Goal: Information Seeking & Learning: Compare options

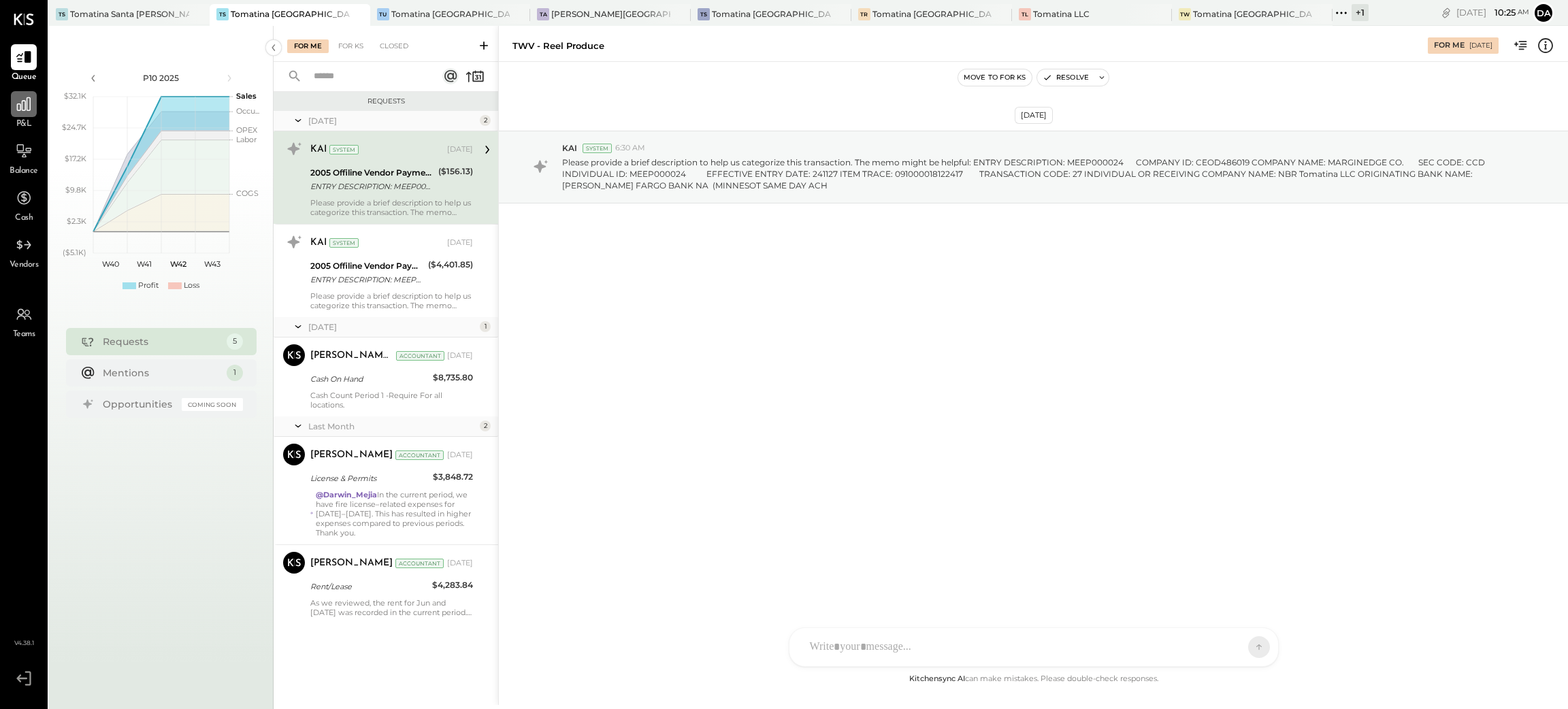
click at [23, 110] on icon at bounding box center [24, 104] width 18 height 18
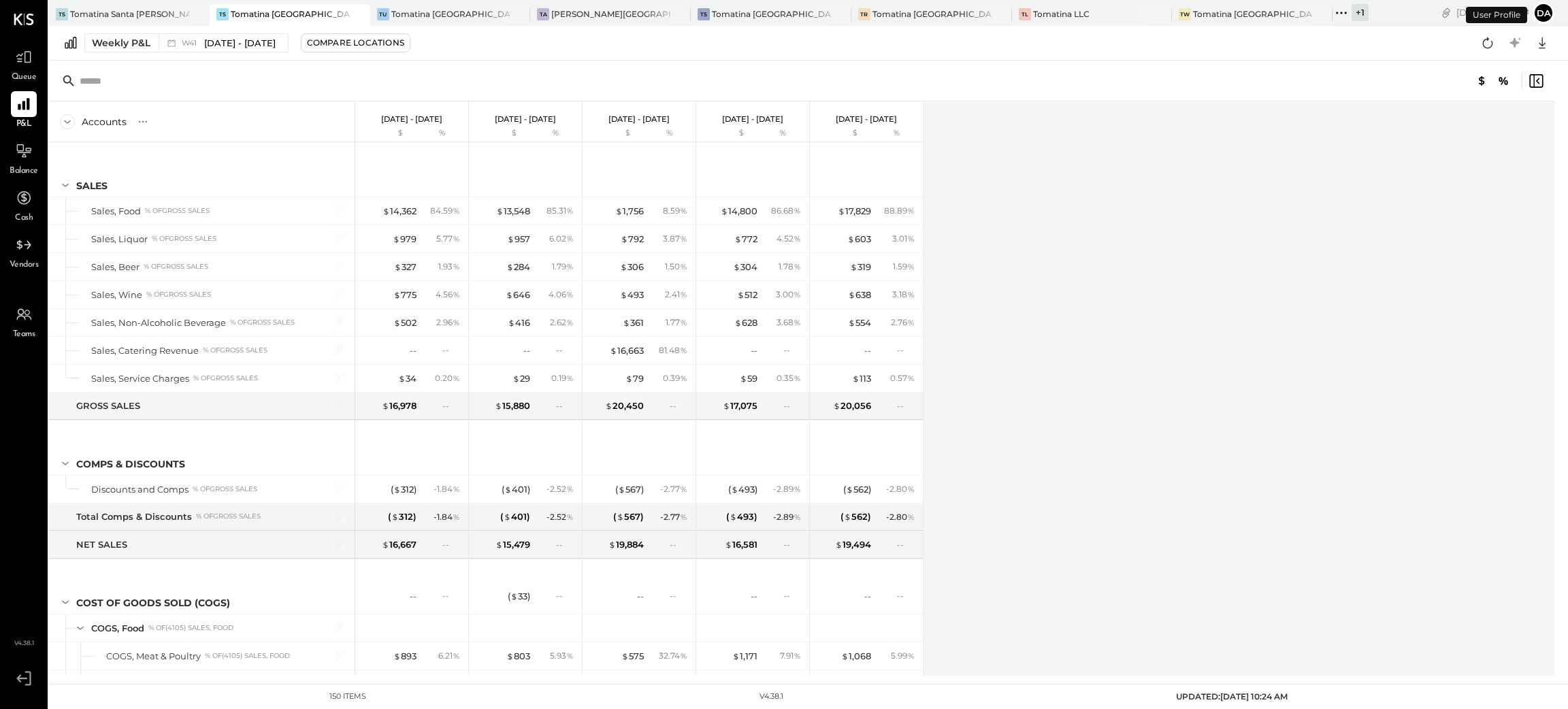
click at [1333, 20] on div "+ 1" at bounding box center [1351, 13] width 36 height 18
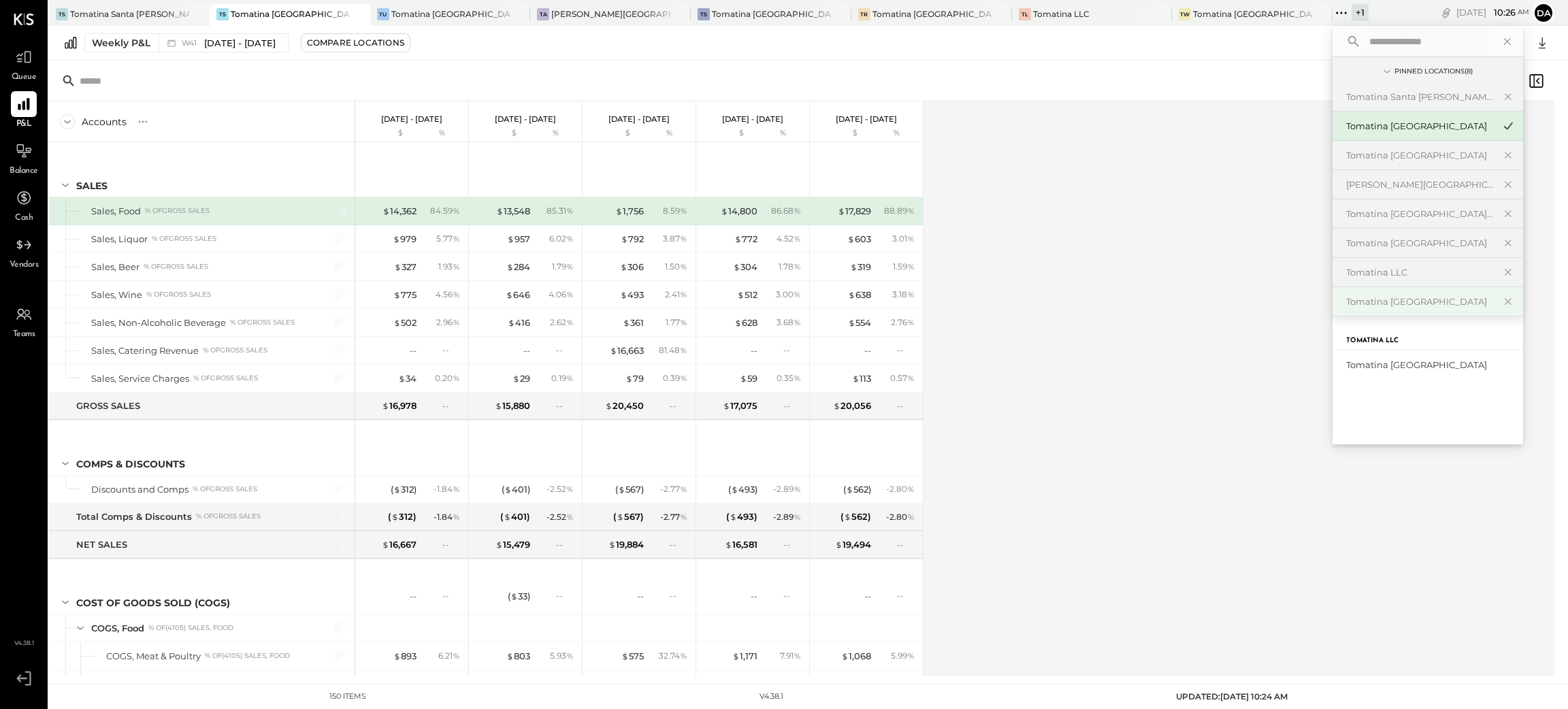
click at [1346, 306] on div "Tomatina [GEOGRAPHIC_DATA]" at bounding box center [1420, 302] width 147 height 13
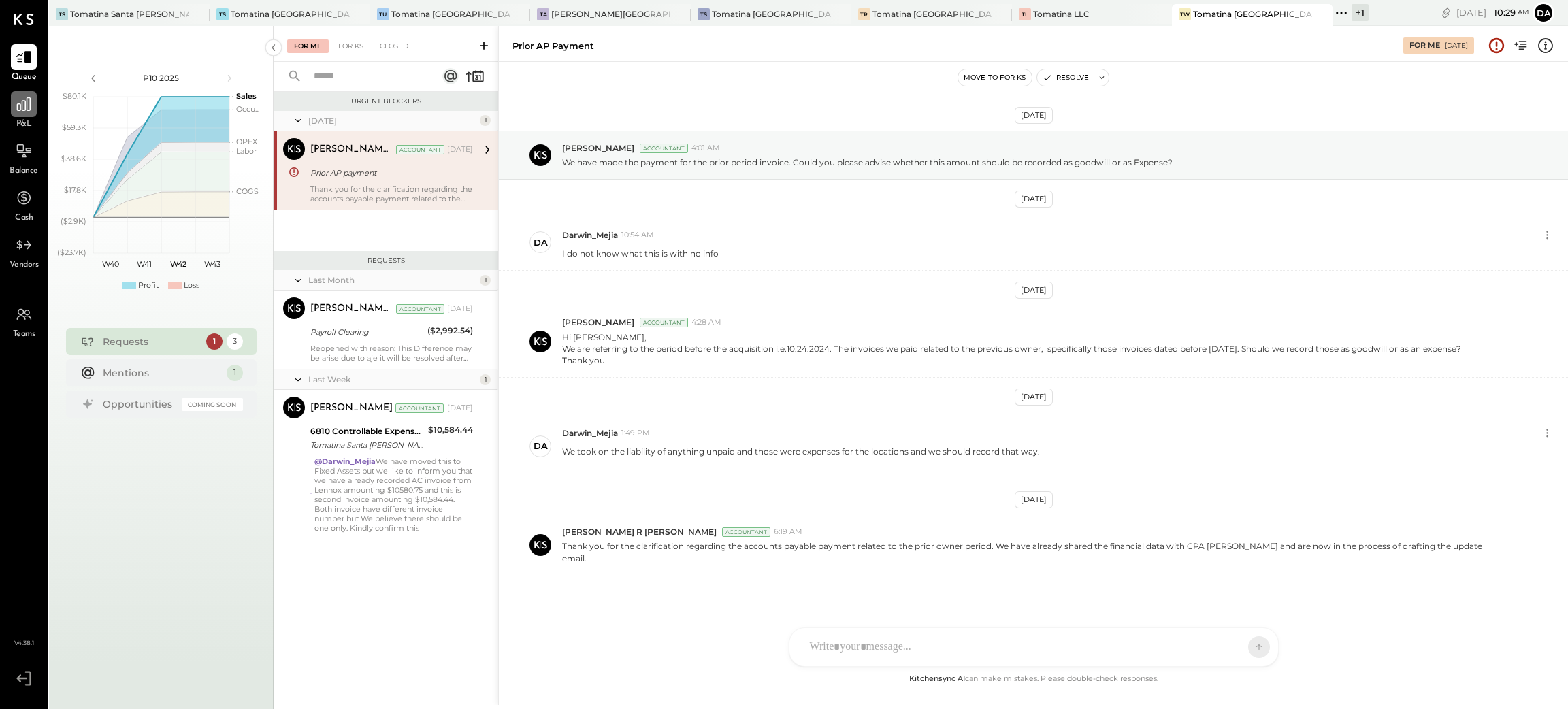
click at [28, 107] on icon at bounding box center [24, 104] width 18 height 18
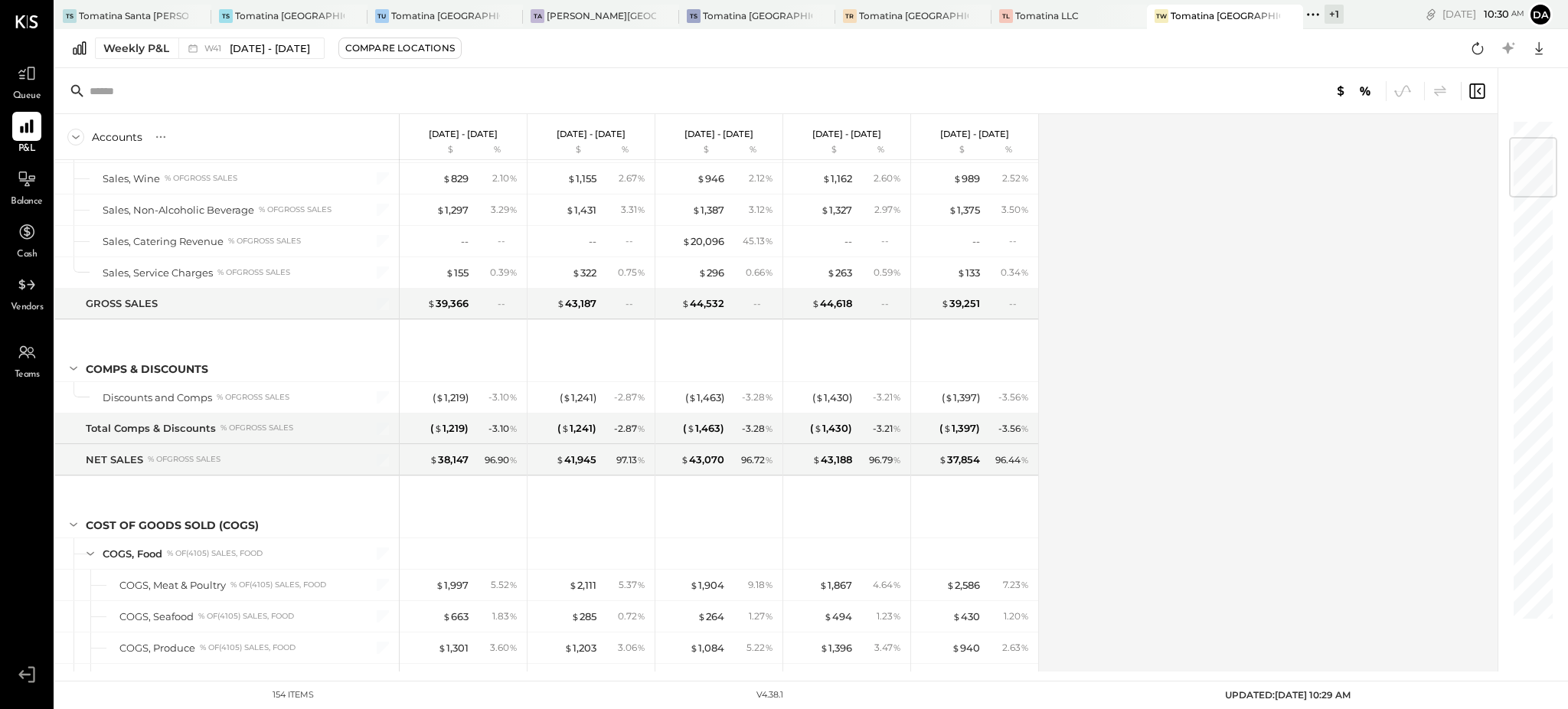
scroll to position [153, 0]
click at [135, 54] on div "Weekly P&L" at bounding box center [136, 48] width 66 height 15
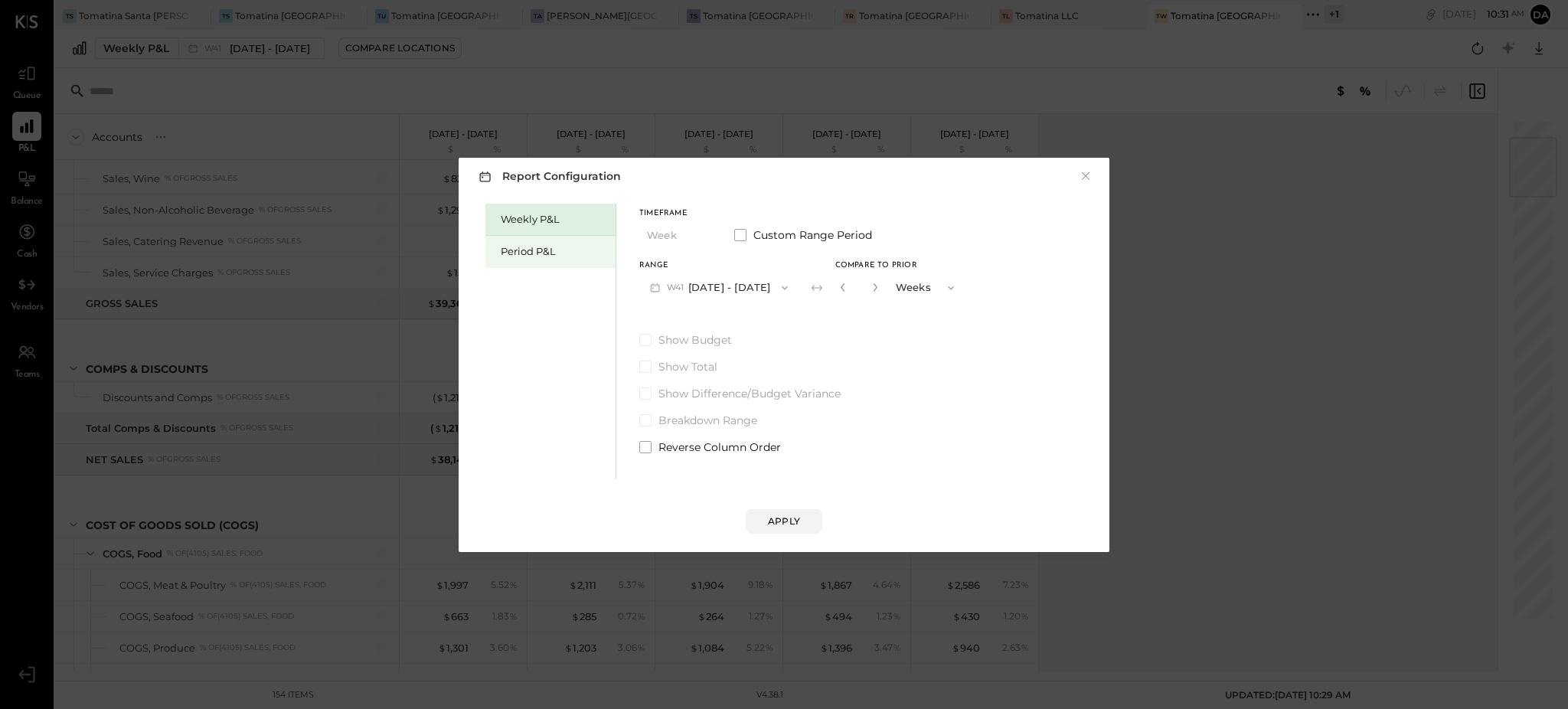
click at [557, 246] on div "Period P&L" at bounding box center [554, 251] width 107 height 14
click at [725, 283] on button "P10 [DATE] - [DATE]" at bounding box center [718, 287] width 157 height 29
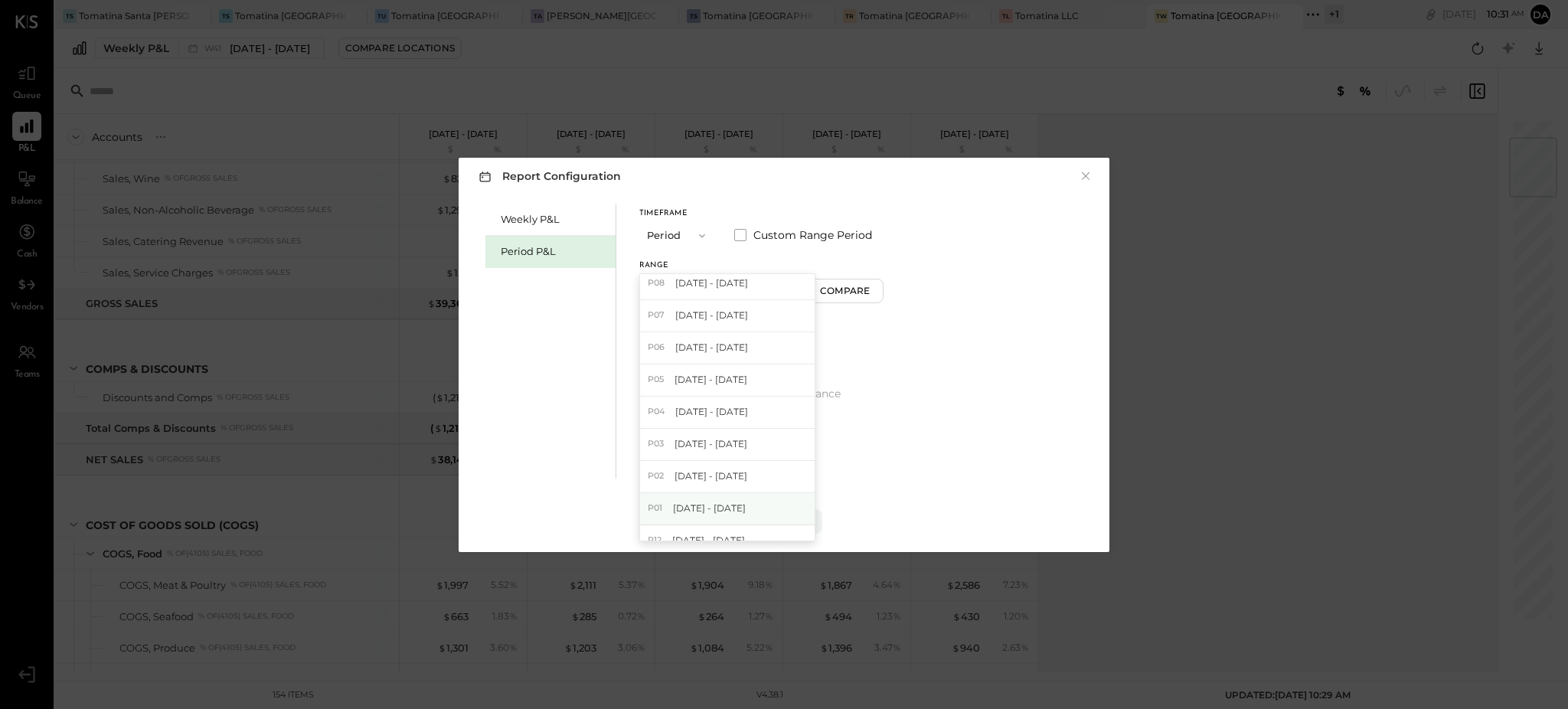
scroll to position [102, 0]
click at [738, 241] on label "Custom Range Period" at bounding box center [803, 235] width 138 height 15
click at [682, 295] on button "[DATE]" at bounding box center [684, 287] width 91 height 29
click at [690, 475] on span "[DATE]" at bounding box center [674, 476] width 33 height 13
click at [842, 288] on button "[DATE]" at bounding box center [812, 287] width 91 height 29
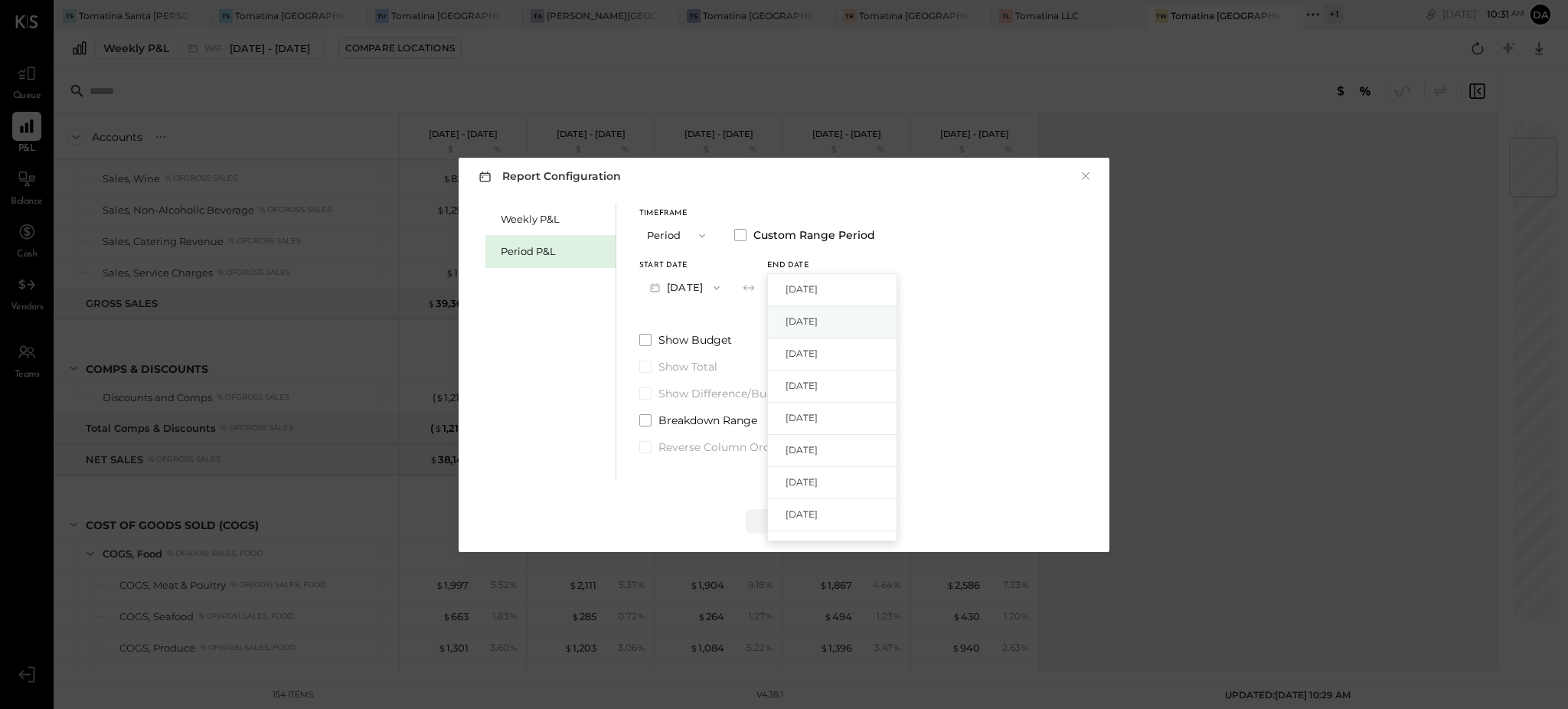
click at [818, 322] on span "[DATE]" at bounding box center [801, 321] width 33 height 13
click at [789, 515] on div "Apply" at bounding box center [784, 521] width 33 height 13
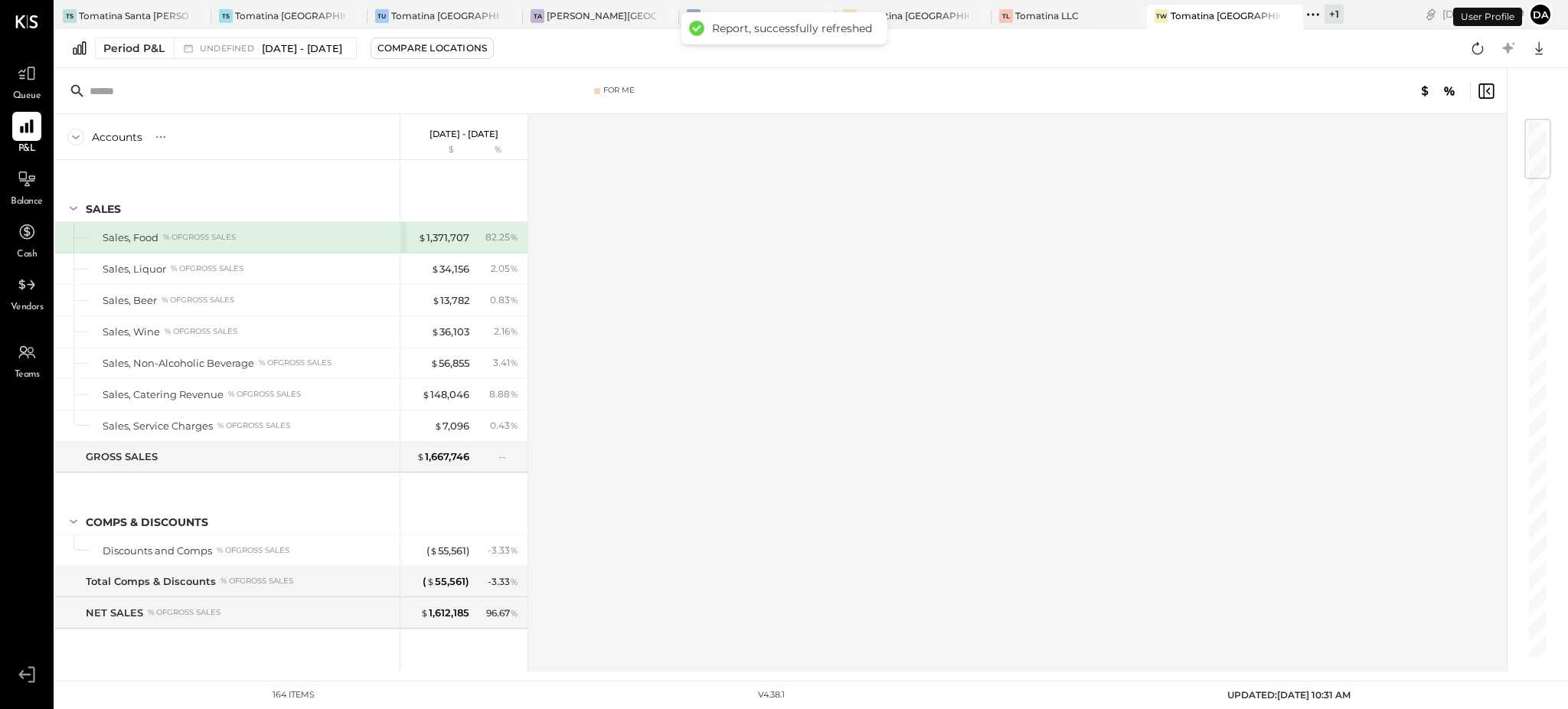
click at [519, 59] on div "Period P&L undefined [DATE] - [DATE] Compare Locations Google Sheets Excel" at bounding box center [812, 48] width 1512 height 39
click at [487, 47] on div "Compare Locations" at bounding box center [432, 48] width 109 height 13
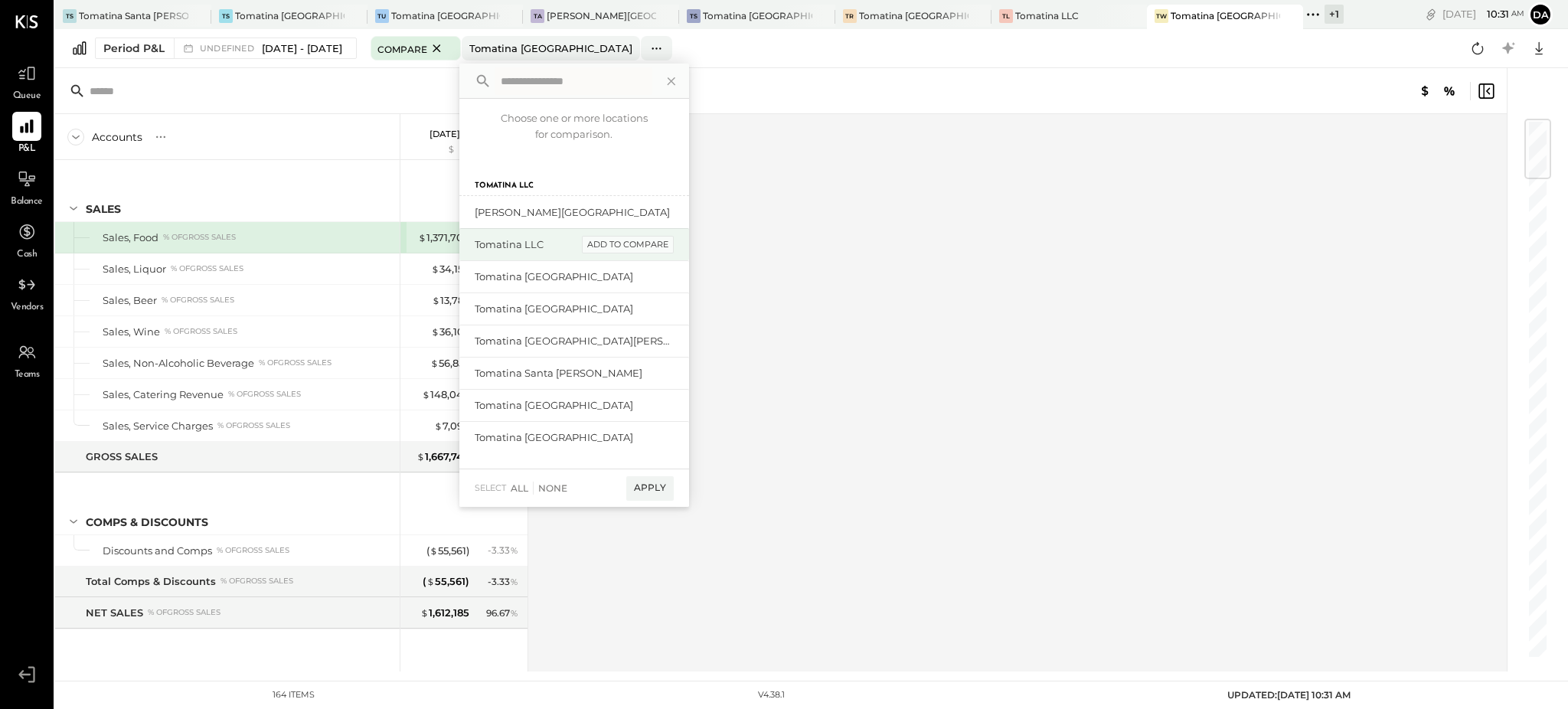
click at [657, 242] on div "add to compare" at bounding box center [628, 244] width 92 height 18
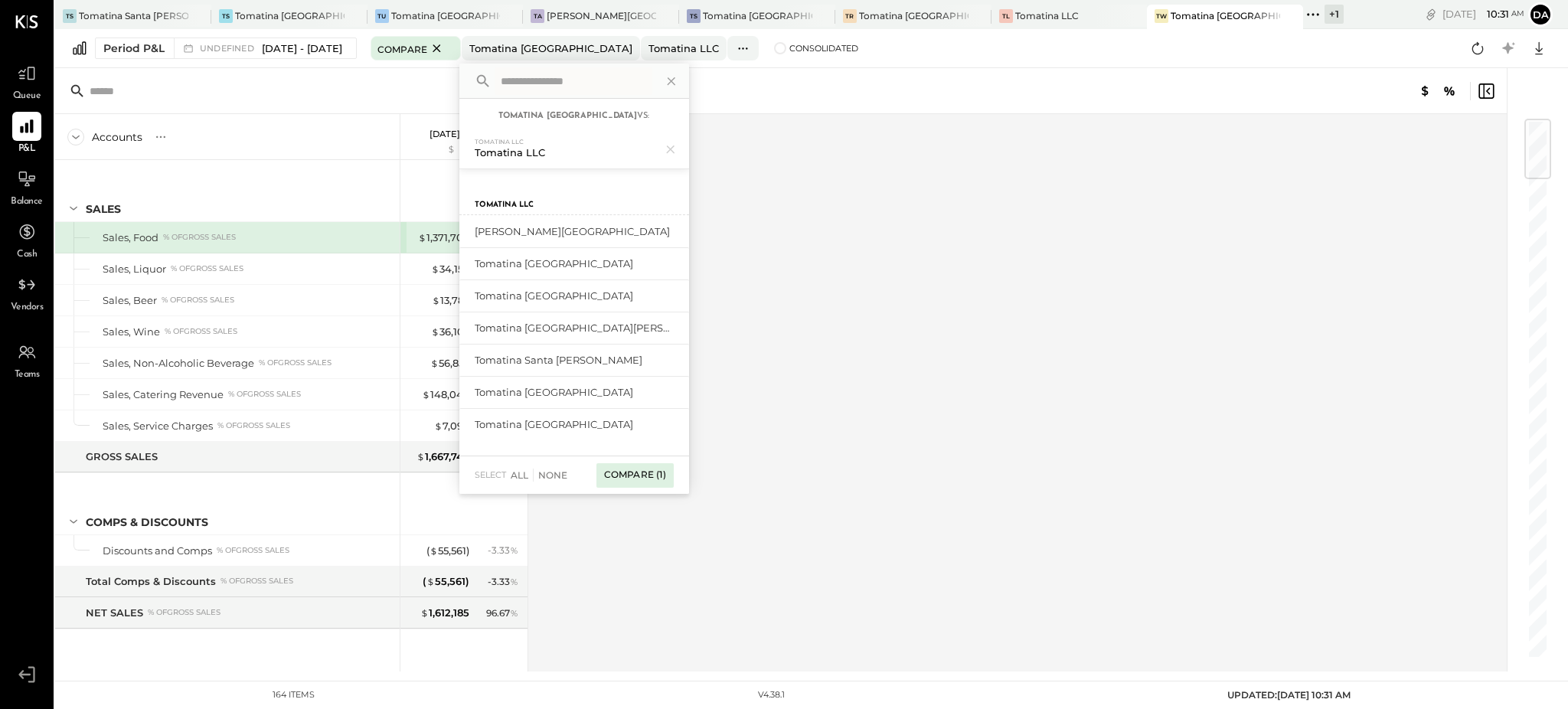
click at [674, 479] on div "Compare (1)" at bounding box center [634, 475] width 78 height 25
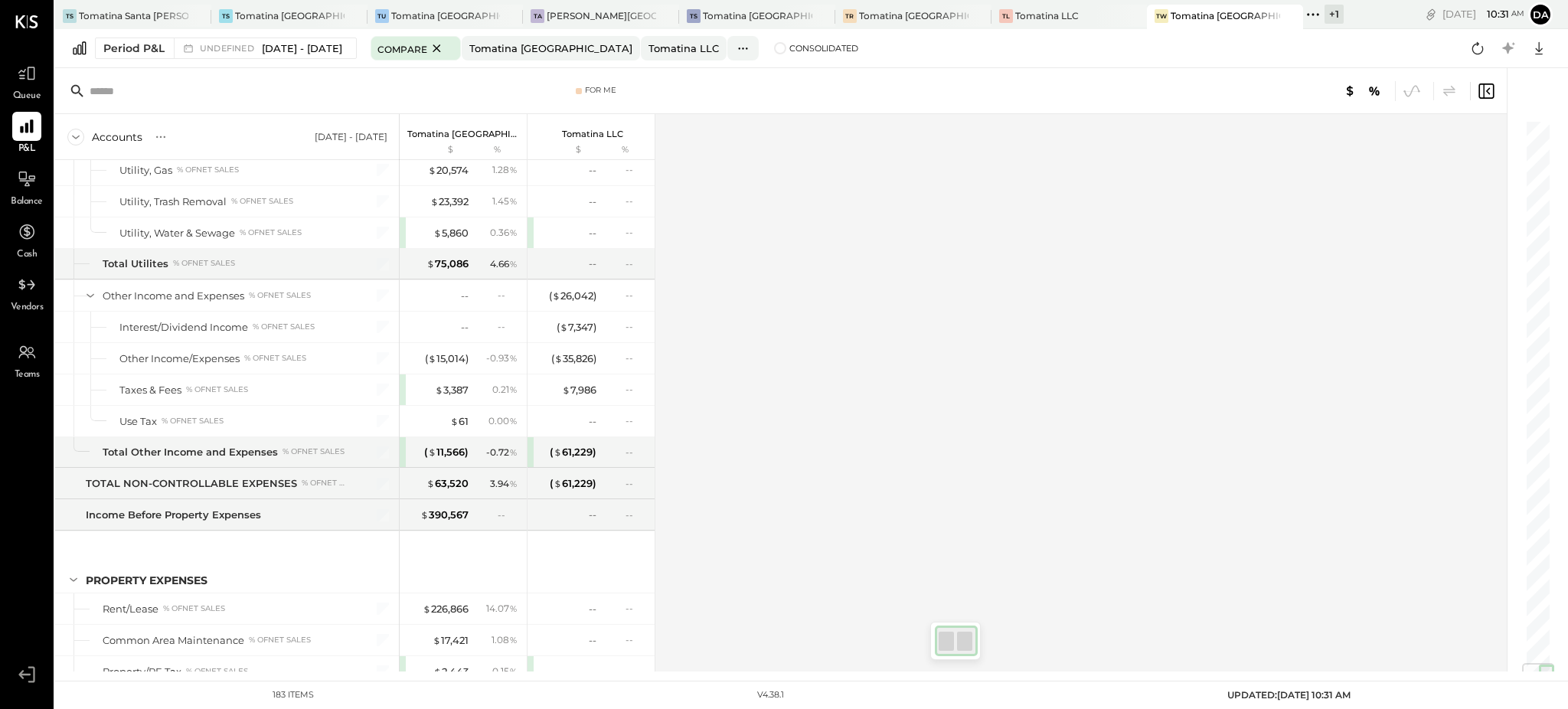
scroll to position [4578, 0]
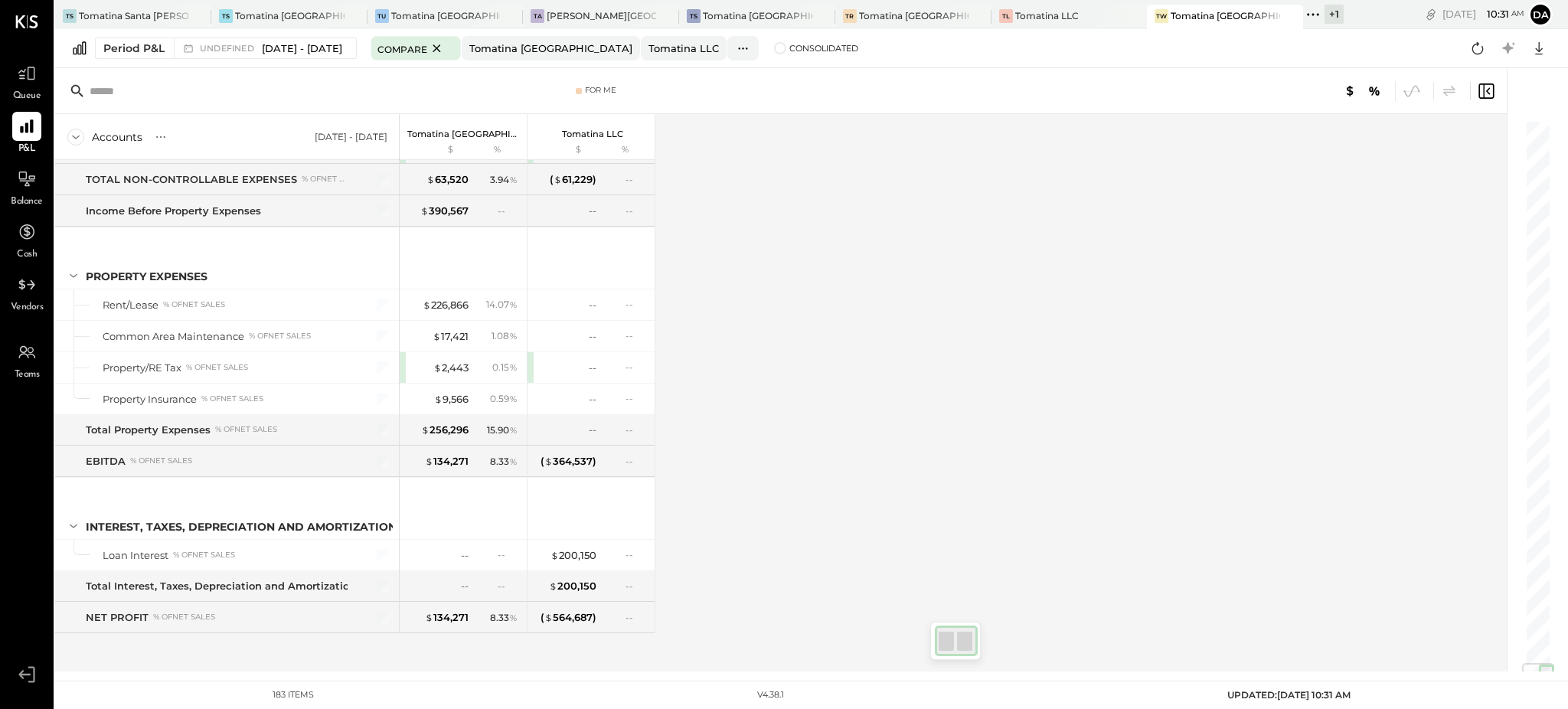
drag, startPoint x: 1538, startPoint y: 152, endPoint x: 1534, endPoint y: 732, distance: 580.0
click at [1534, 709] on html "Queue P&L Balance Cash Vendors Teams v 4.38.1 TS Tomatina [GEOGRAPHIC_DATA] TS …" at bounding box center [784, 354] width 1568 height 709
click at [750, 44] on icon at bounding box center [743, 48] width 16 height 16
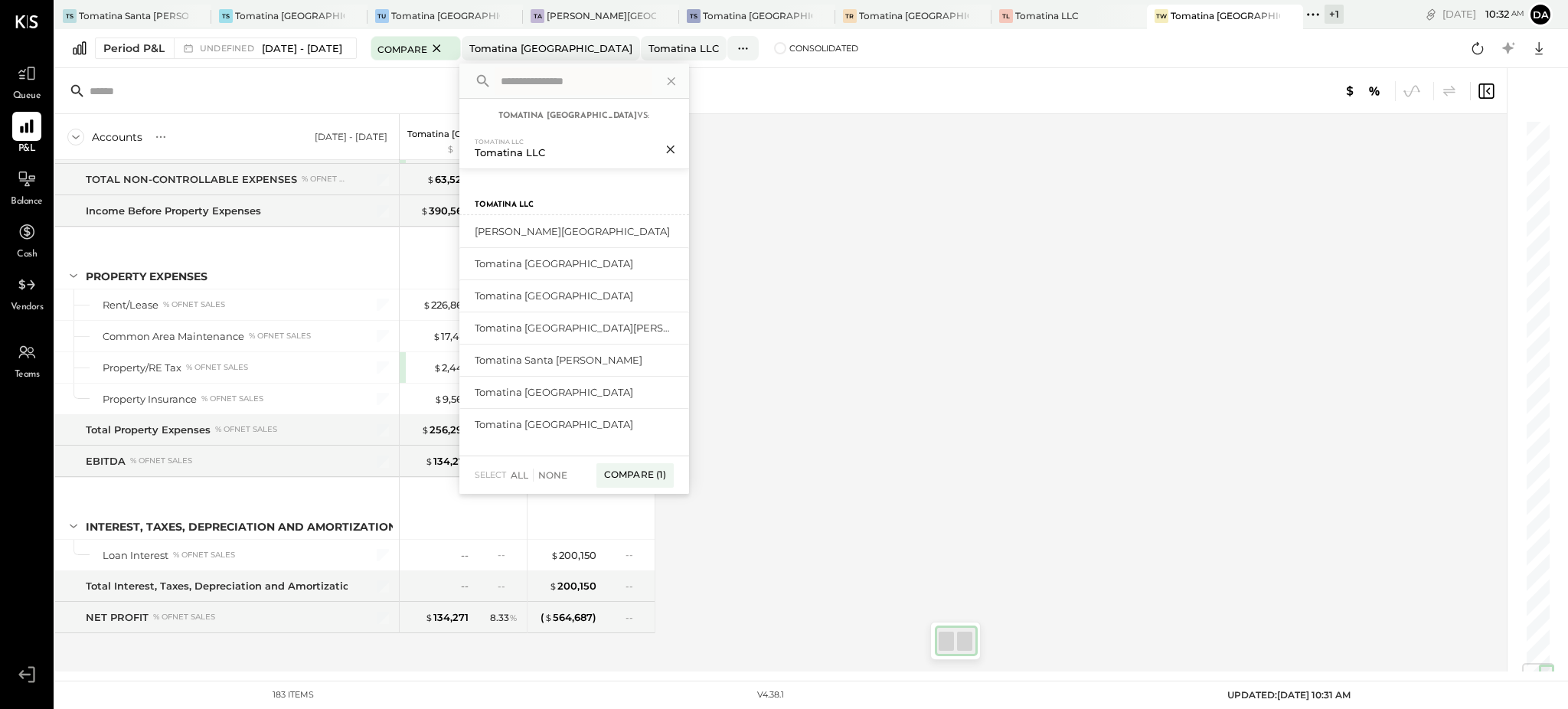
click at [680, 150] on icon at bounding box center [670, 149] width 20 height 20
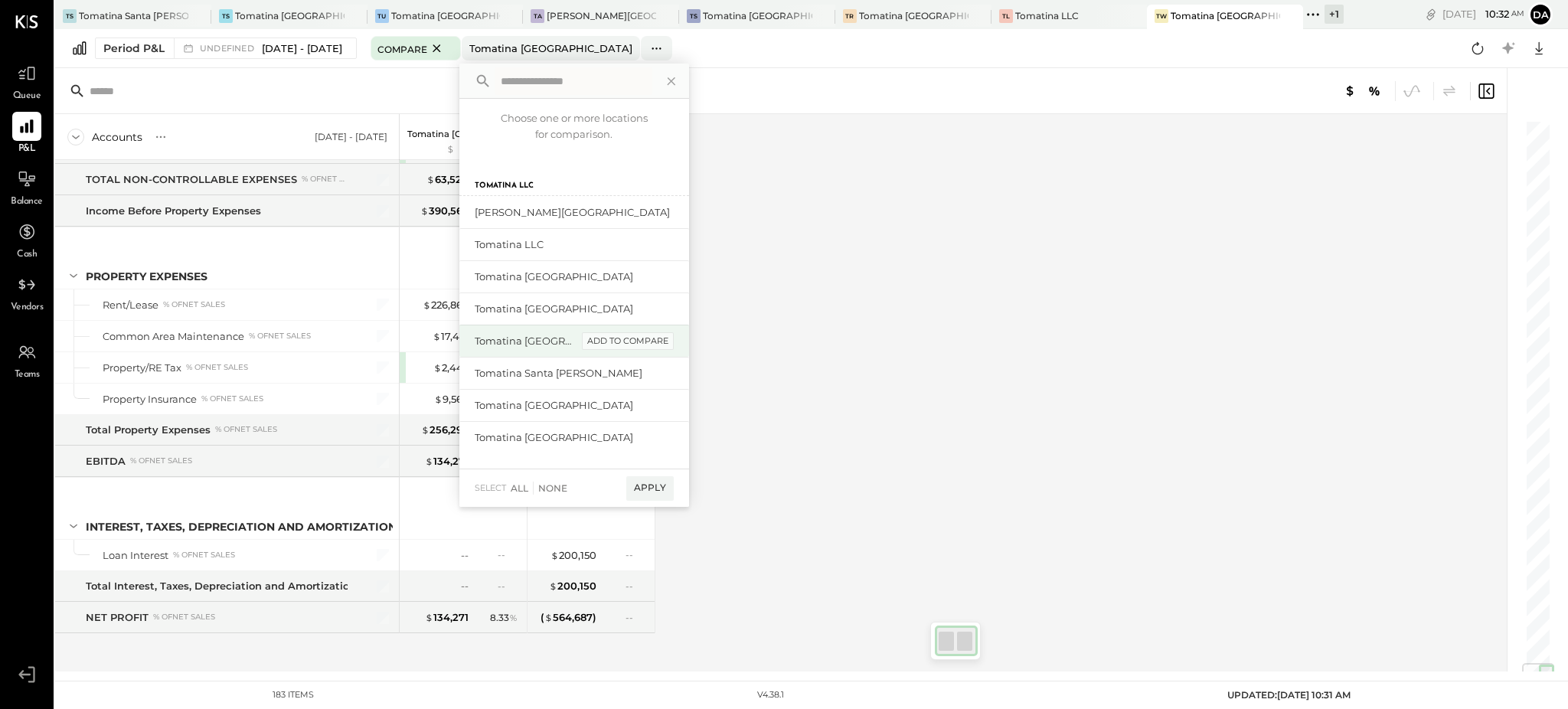
click at [674, 348] on div "add to compare" at bounding box center [628, 341] width 92 height 18
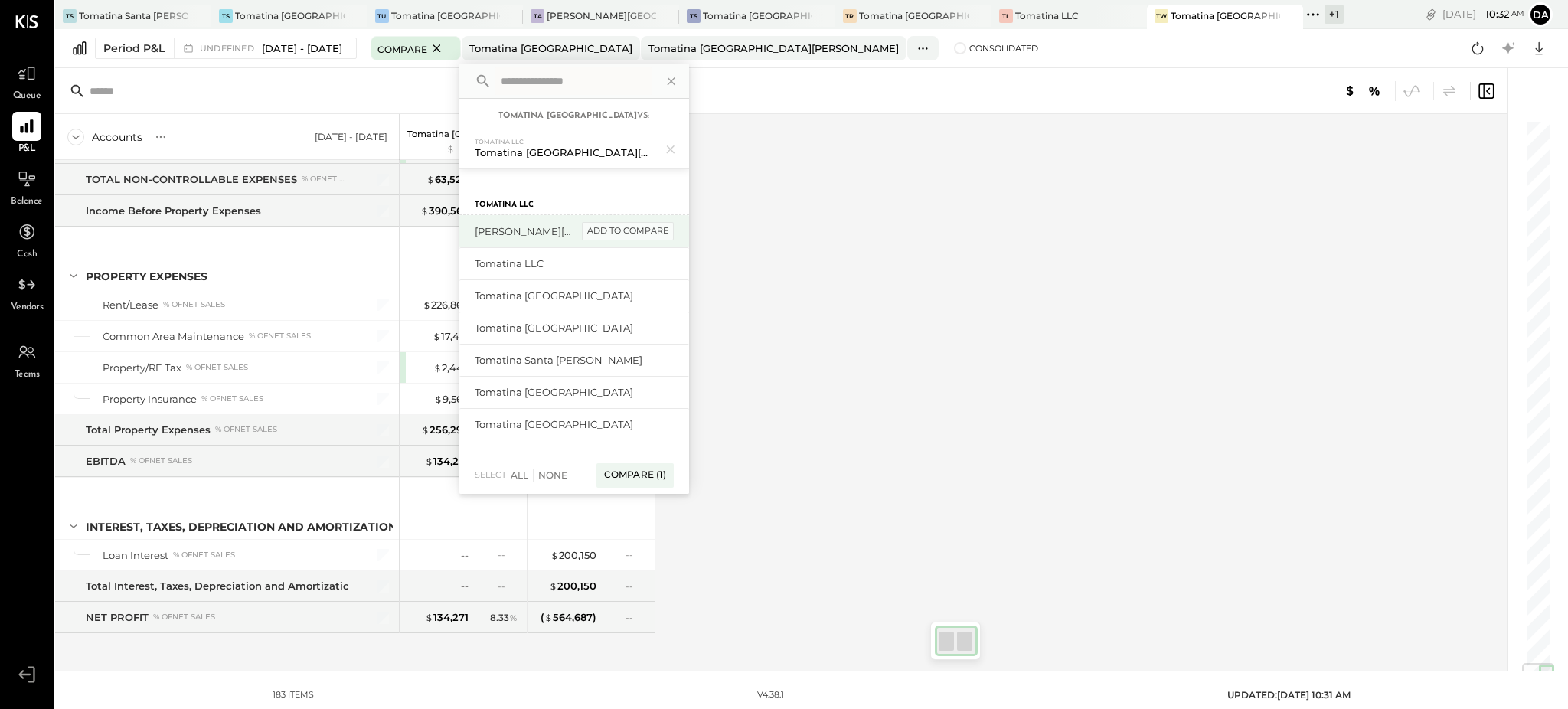
click at [674, 234] on div "add to compare" at bounding box center [628, 231] width 92 height 18
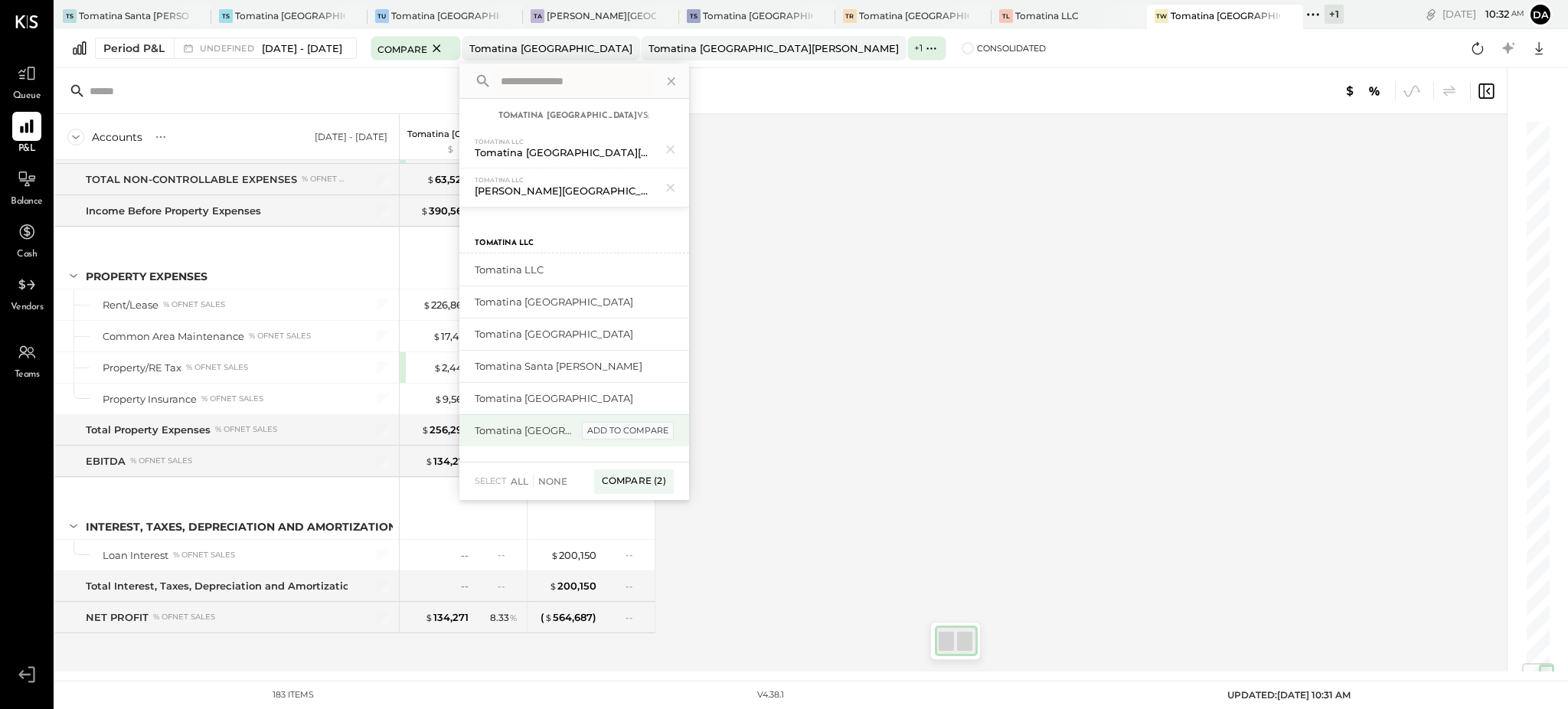
click at [664, 427] on div "add to compare" at bounding box center [628, 430] width 92 height 18
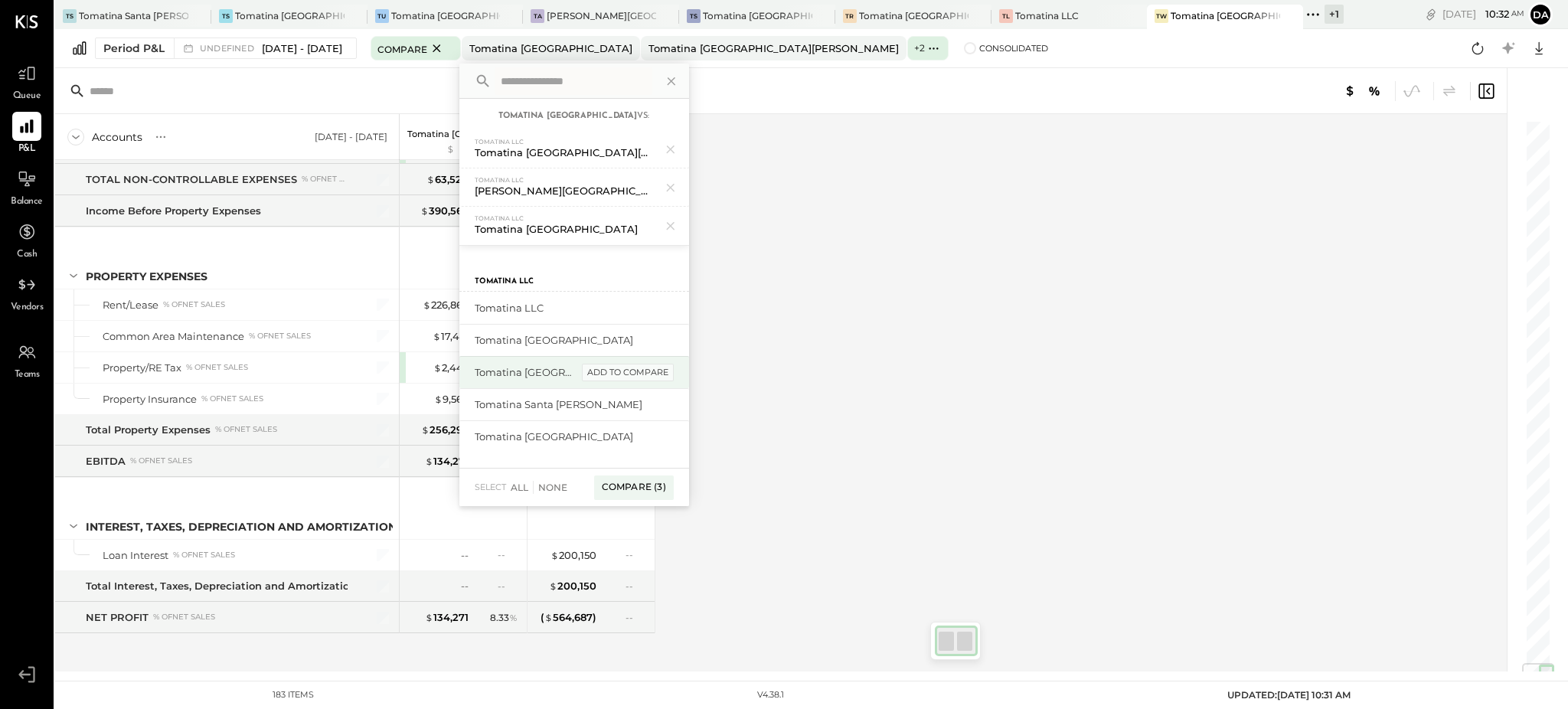
click at [674, 378] on div "add to compare" at bounding box center [628, 372] width 92 height 18
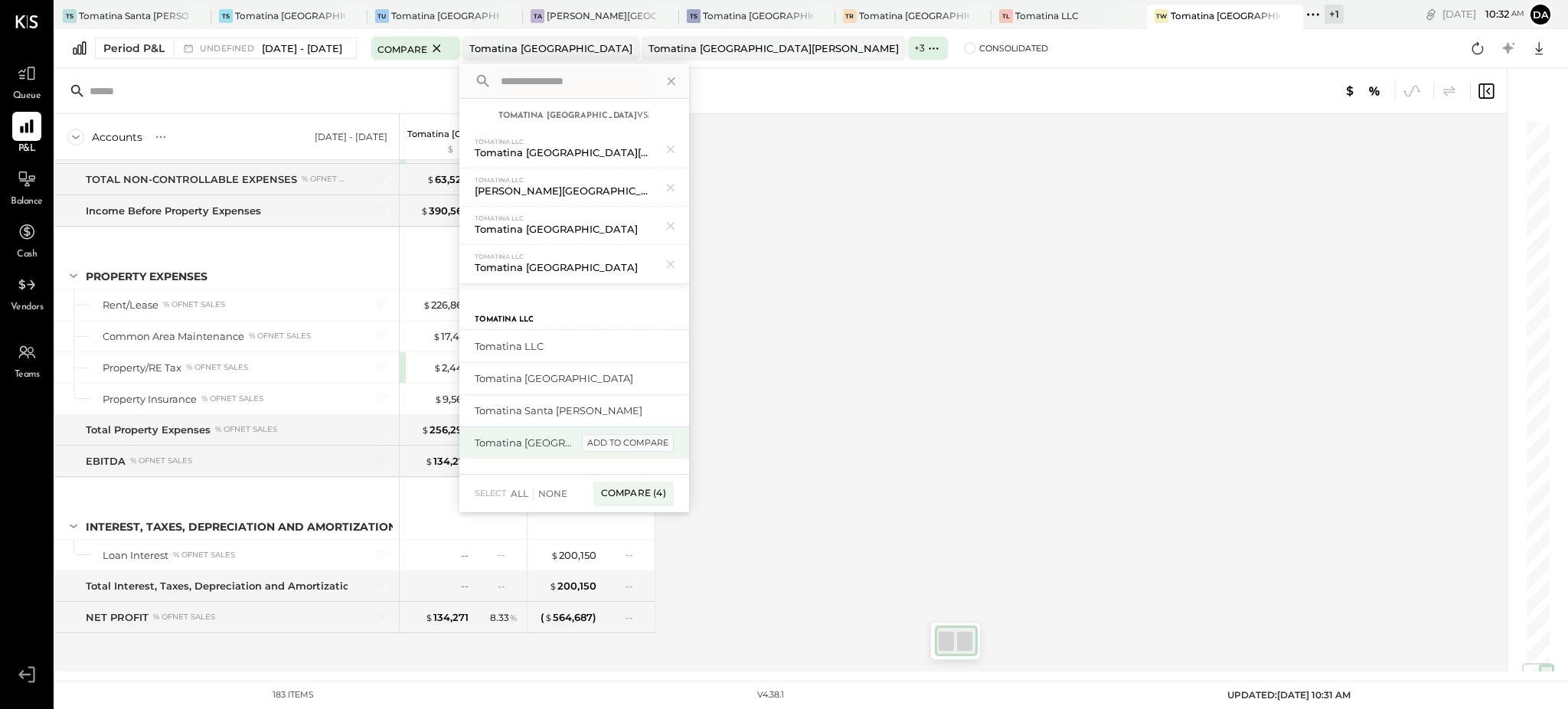
click at [667, 441] on div "add to compare" at bounding box center [628, 443] width 92 height 18
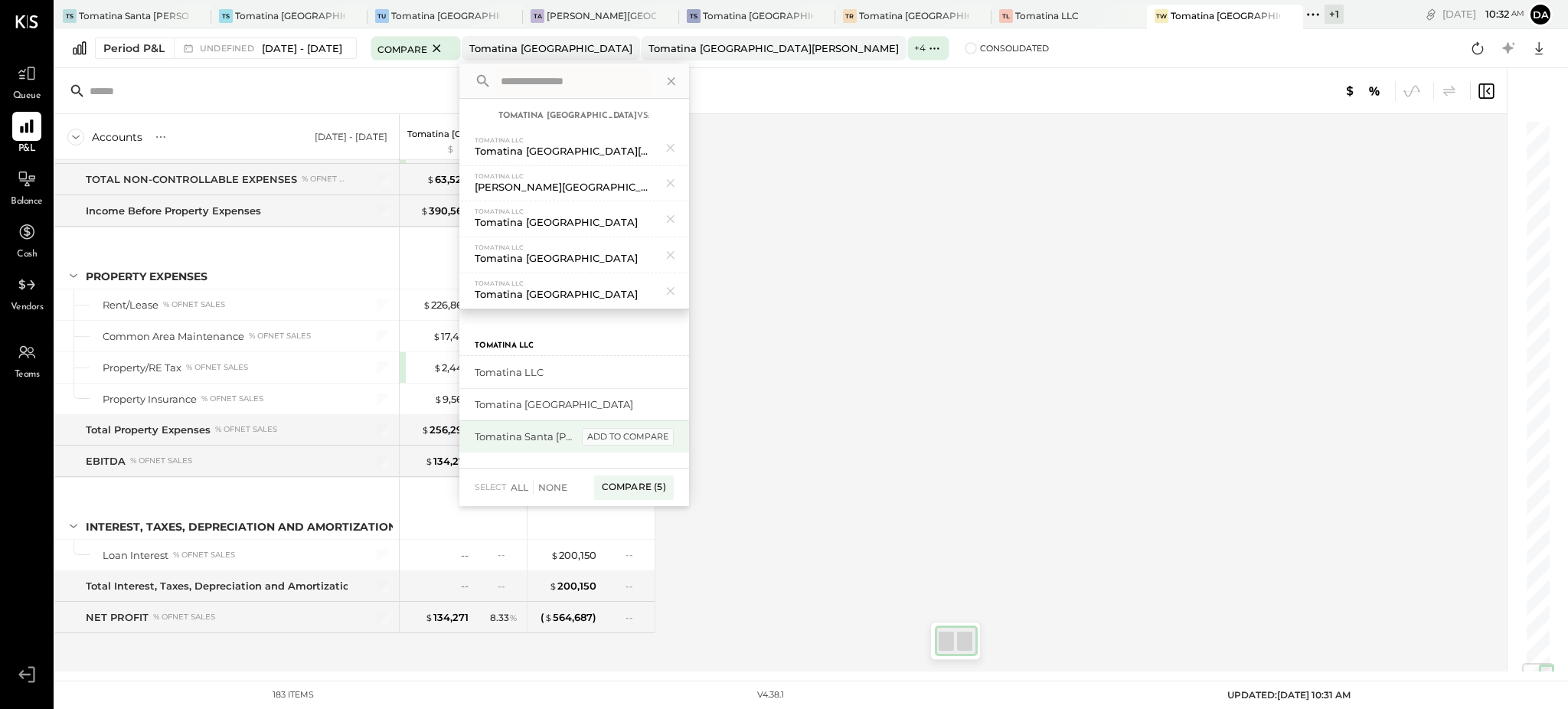
click at [669, 429] on div "add to compare" at bounding box center [628, 436] width 92 height 18
click at [674, 411] on div "add to compare" at bounding box center [628, 404] width 92 height 18
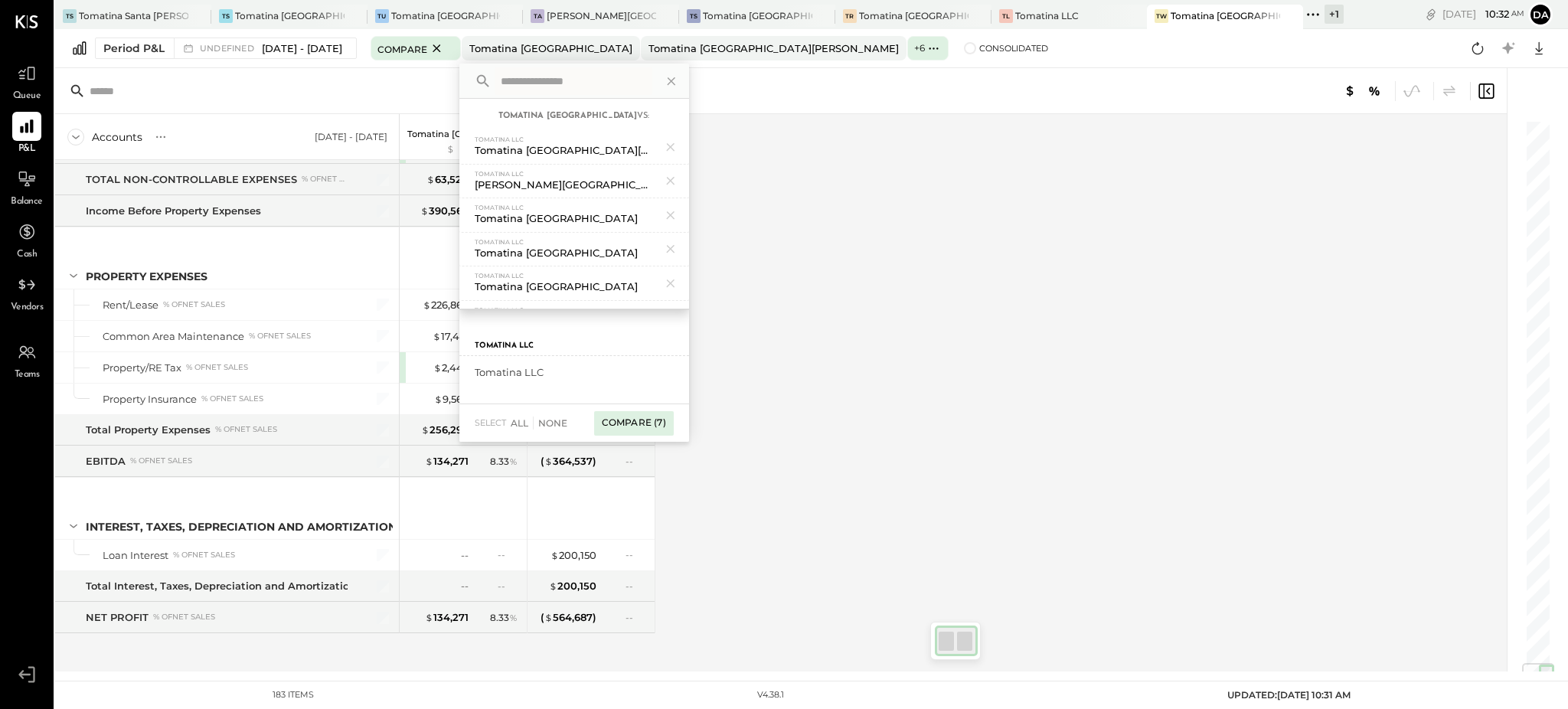
click at [674, 423] on div "Compare (7)" at bounding box center [634, 423] width 80 height 25
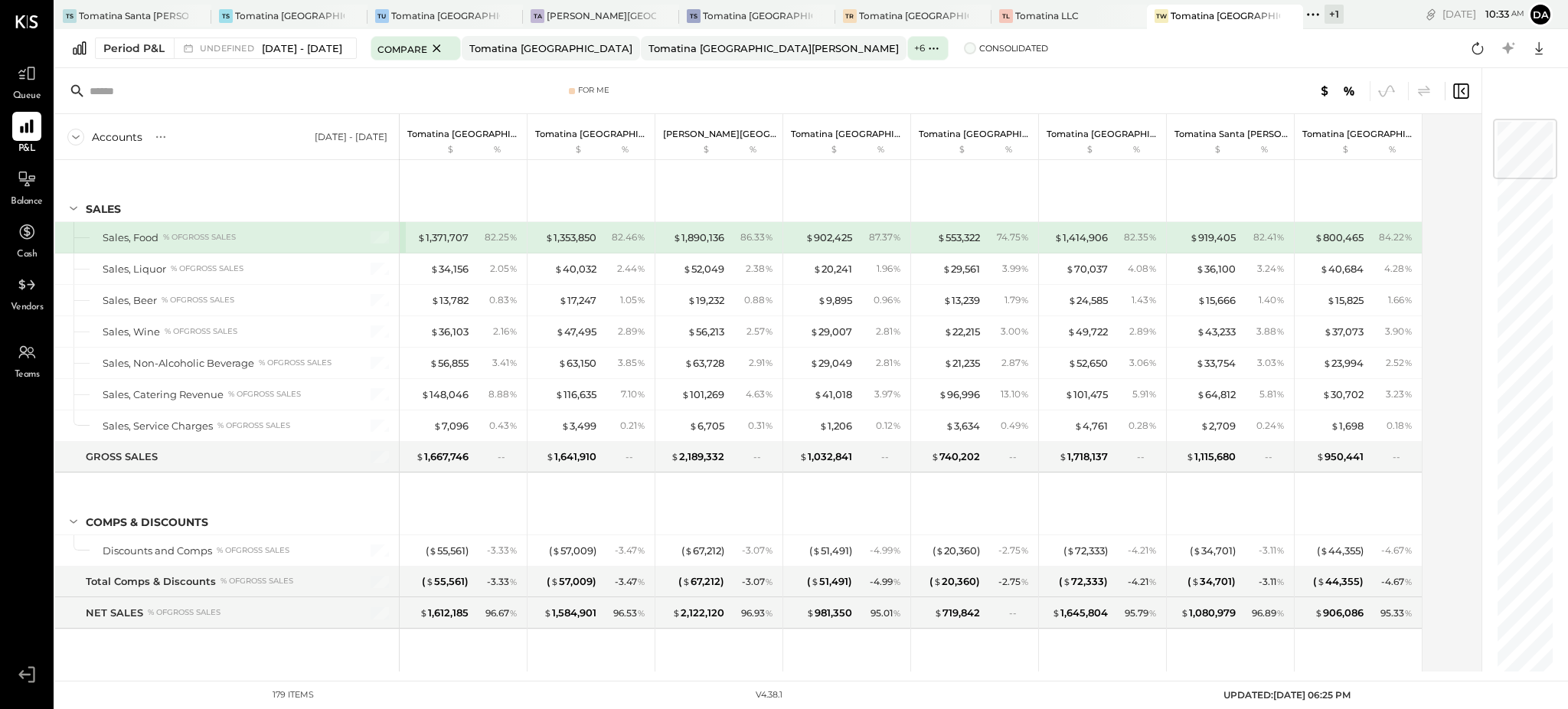
click at [964, 53] on span at bounding box center [970, 48] width 12 height 12
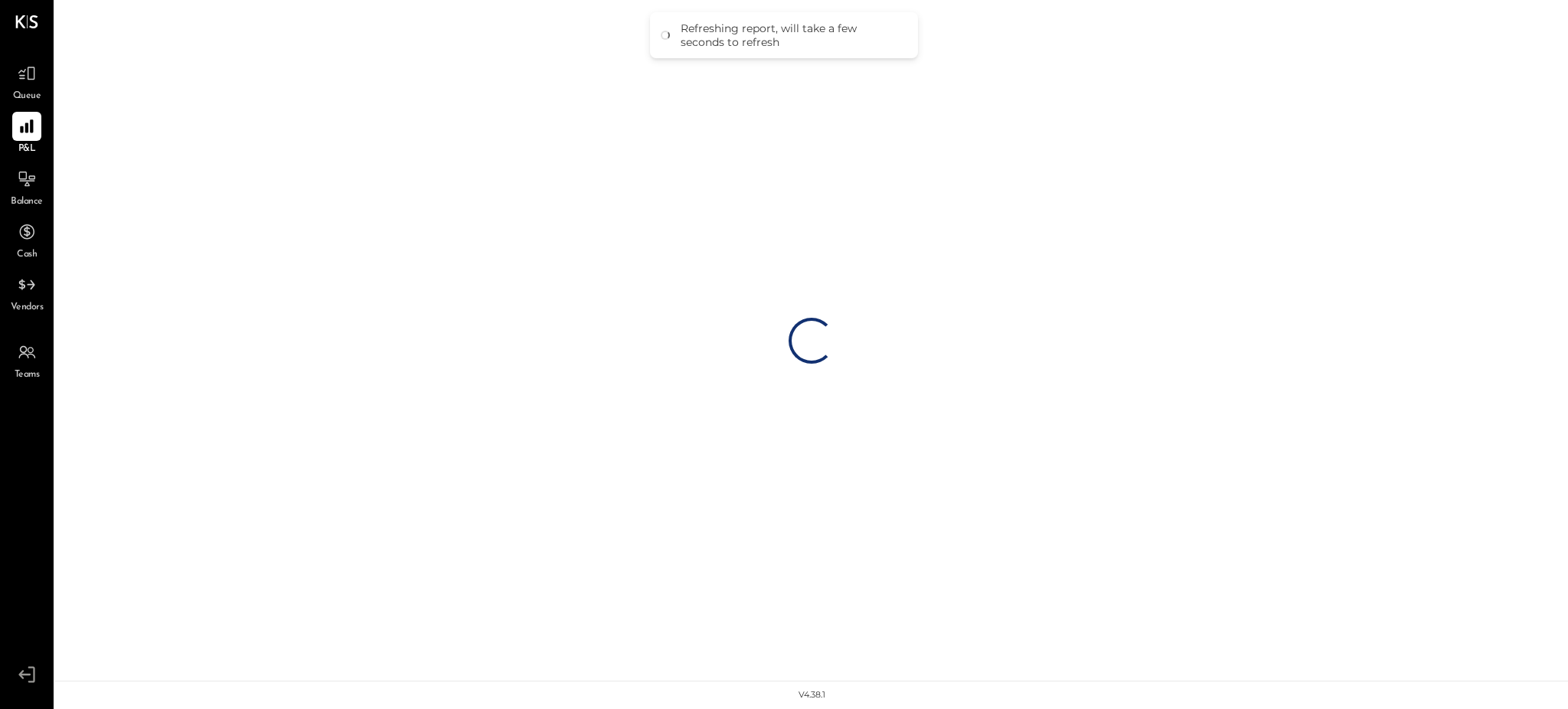
drag, startPoint x: 1277, startPoint y: 545, endPoint x: 1376, endPoint y: 625, distance: 127.3
click at [1379, 629] on div "Loading…" at bounding box center [812, 340] width 1512 height 680
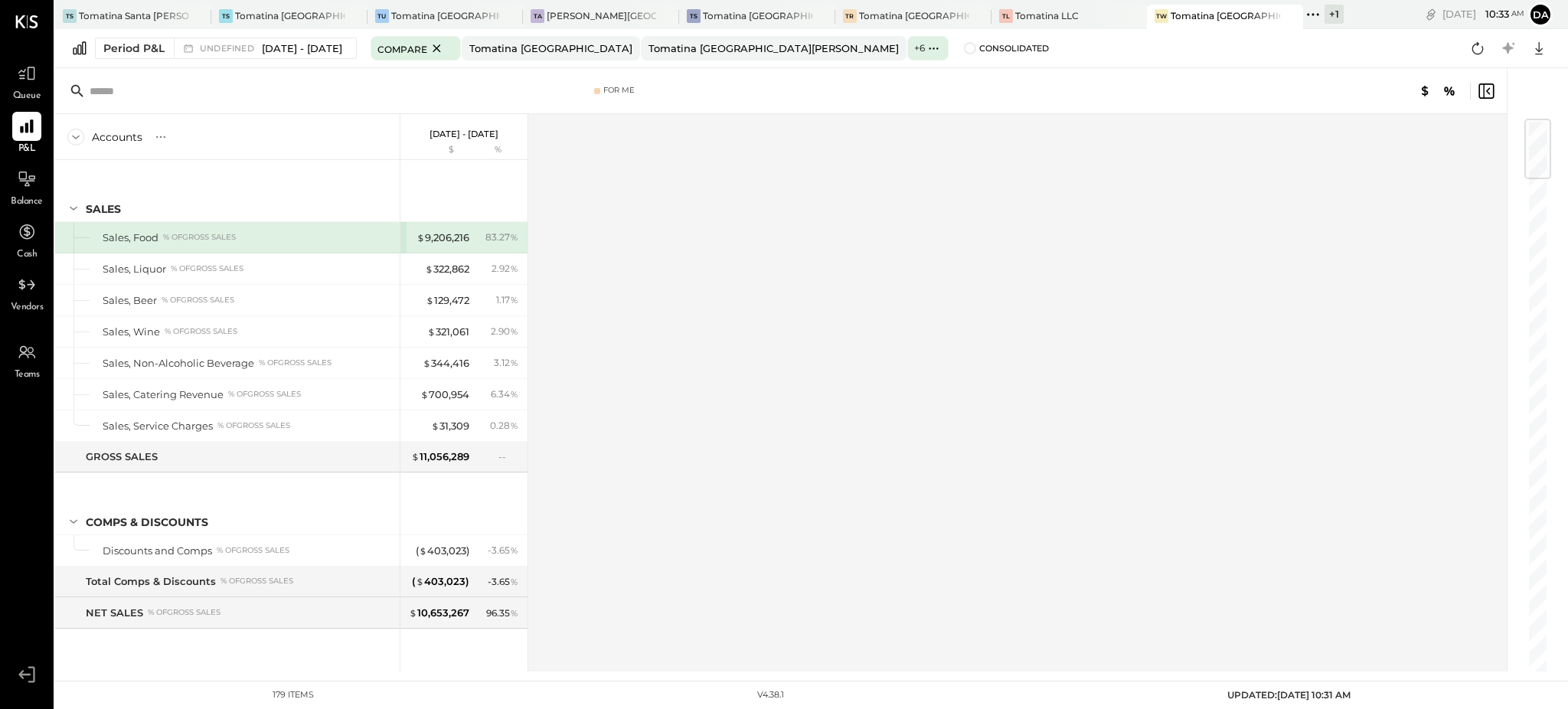
click at [699, 443] on div "Accounts S % GL [DATE] - [DATE] $ % SALES Sales, Food % of GROSS SALES Sales, L…" at bounding box center [782, 392] width 1454 height 557
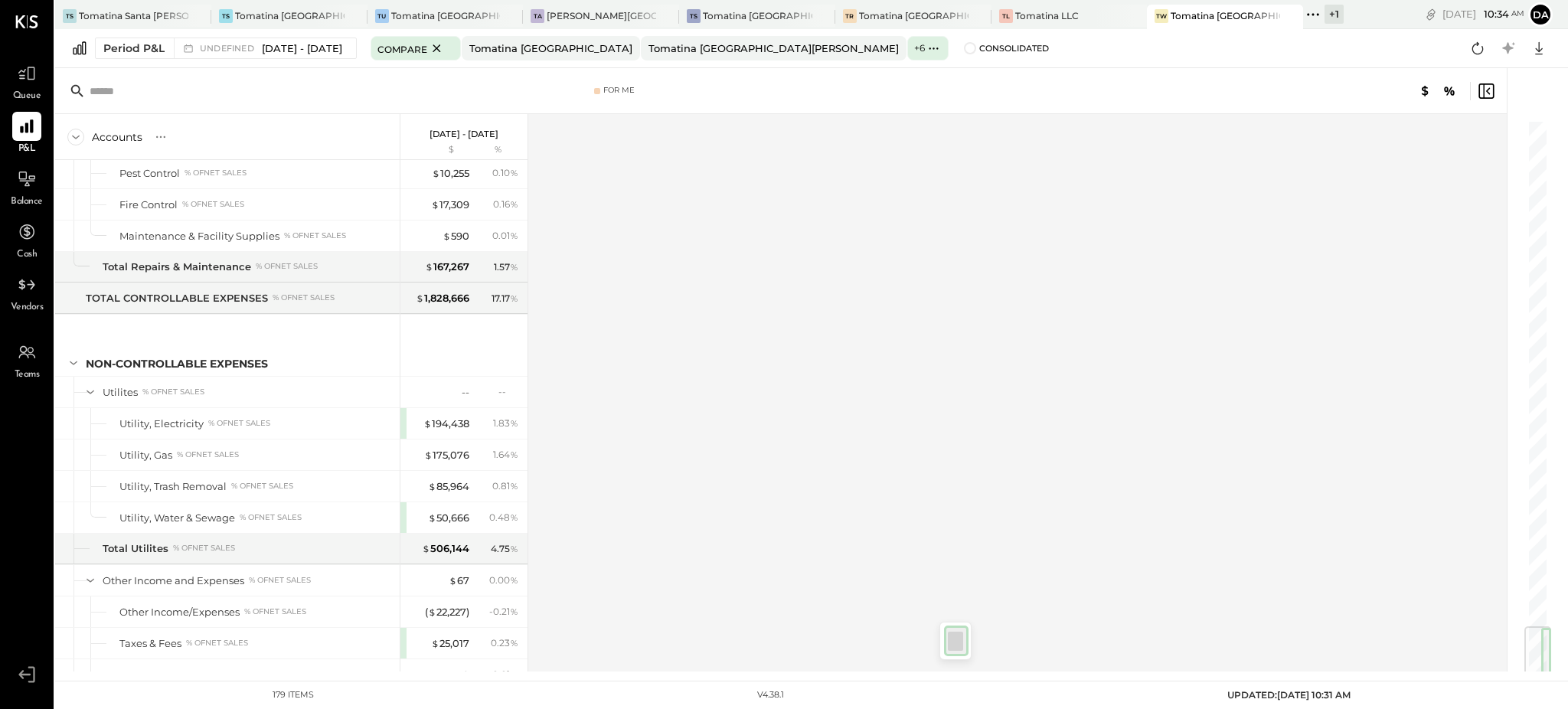
scroll to position [4359, 0]
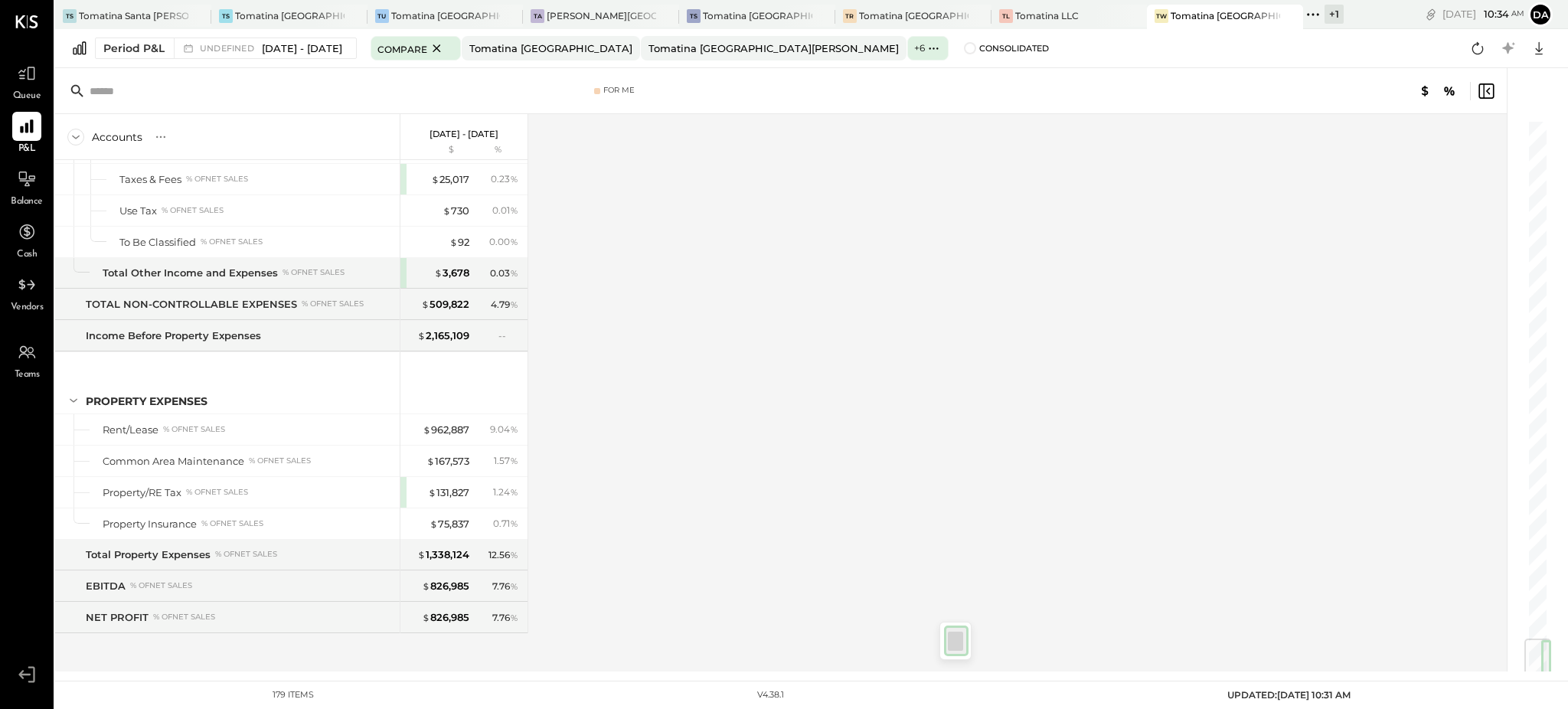
drag, startPoint x: 1537, startPoint y: 149, endPoint x: 1530, endPoint y: 731, distance: 582.0
click at [1530, 709] on html "Queue P&L Balance Cash Vendors Teams v 4.38.1 TS Tomatina [GEOGRAPHIC_DATA] TS …" at bounding box center [784, 354] width 1568 height 709
click at [724, 177] on div "Accounts S % GL [DATE] - [DATE] $ % SALES Sales, Food % of GROSS SALES Sales, L…" at bounding box center [782, 392] width 1454 height 557
click at [964, 48] on span at bounding box center [970, 48] width 12 height 12
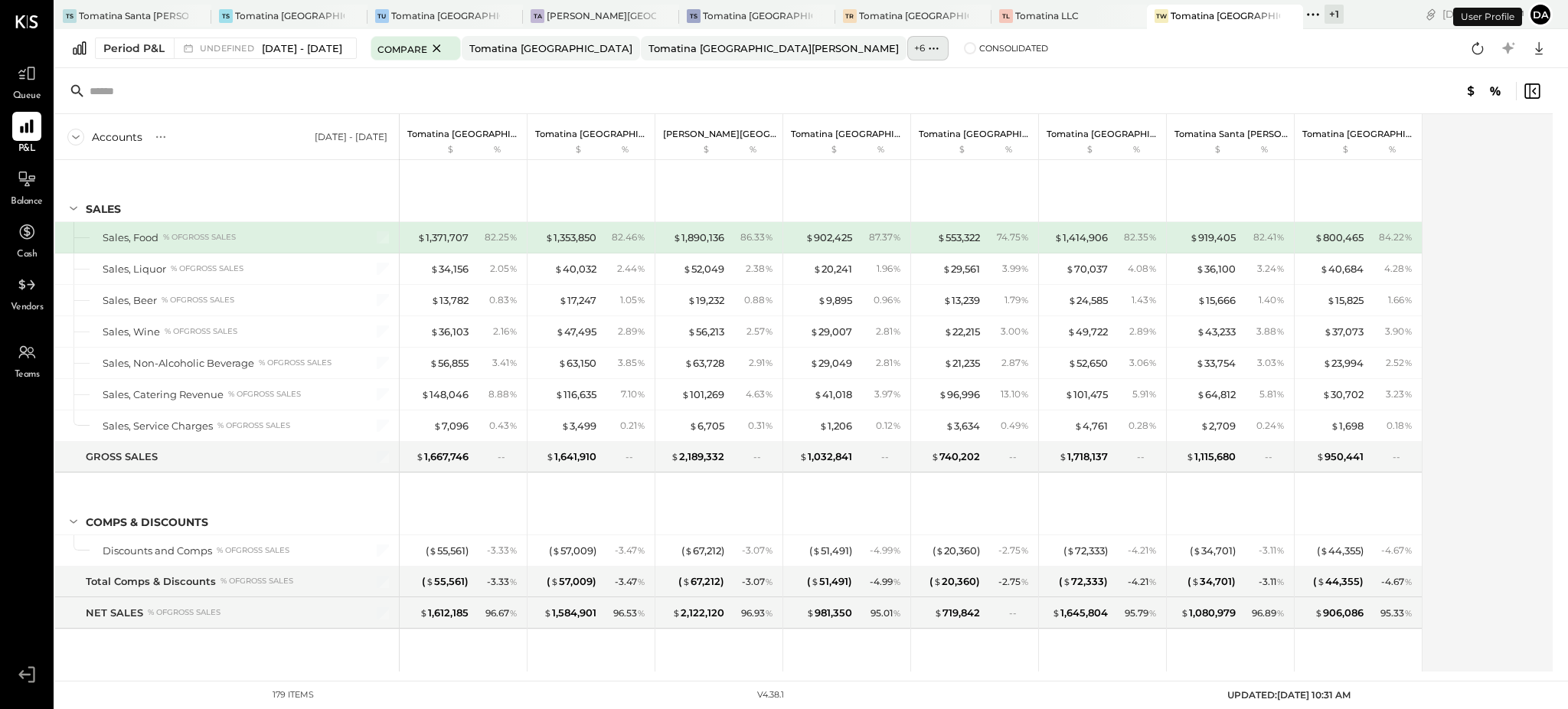
click at [926, 47] on icon at bounding box center [934, 48] width 16 height 16
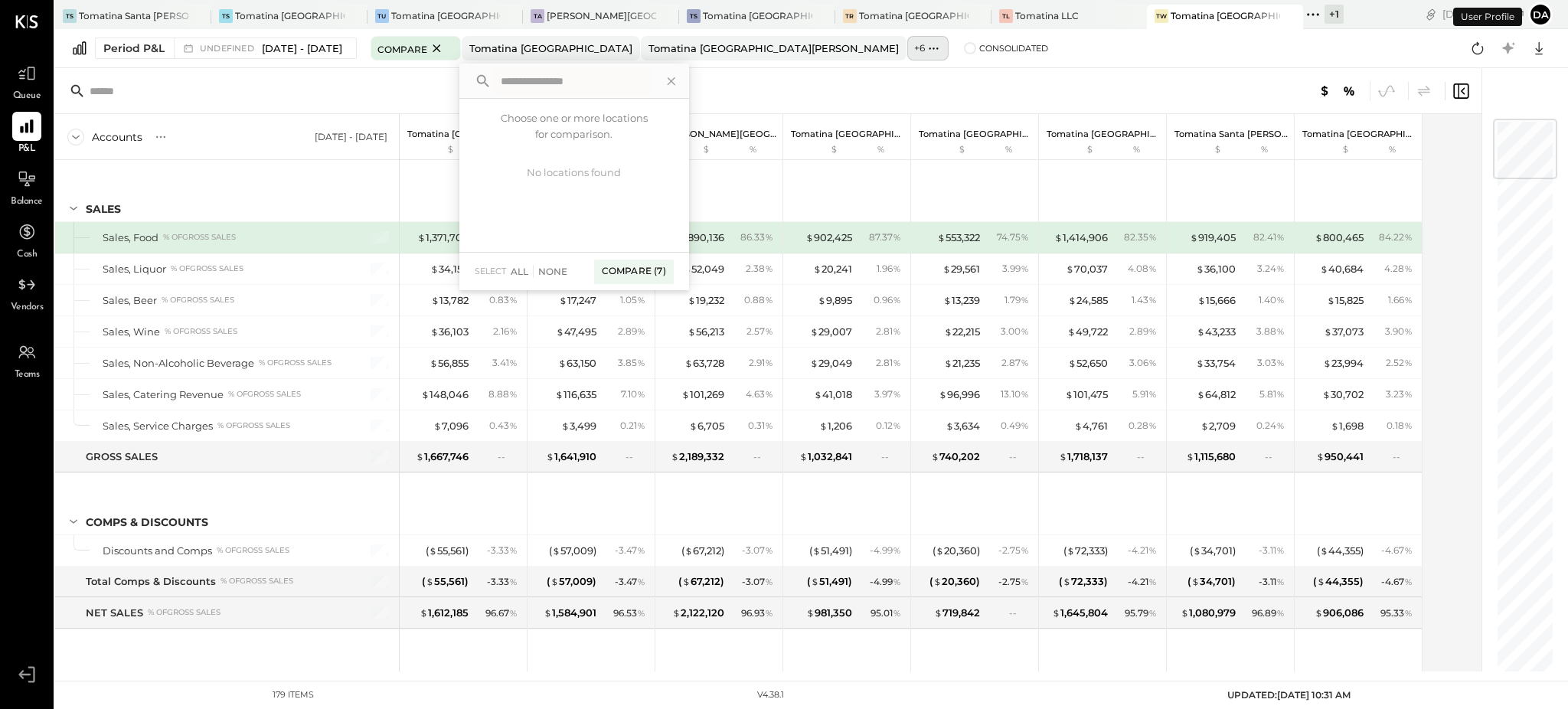
click at [926, 52] on icon at bounding box center [934, 48] width 16 height 16
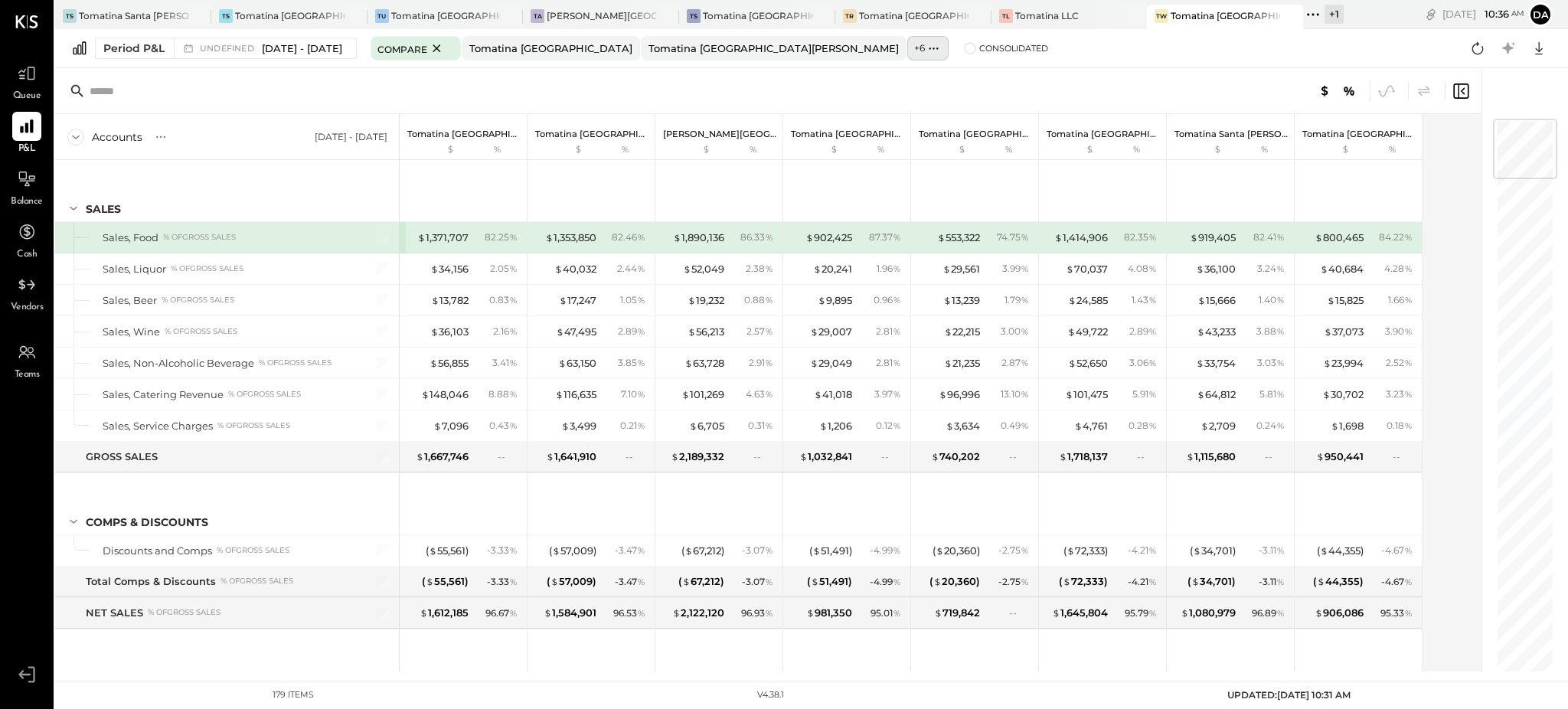
click at [926, 52] on icon at bounding box center [934, 48] width 16 height 16
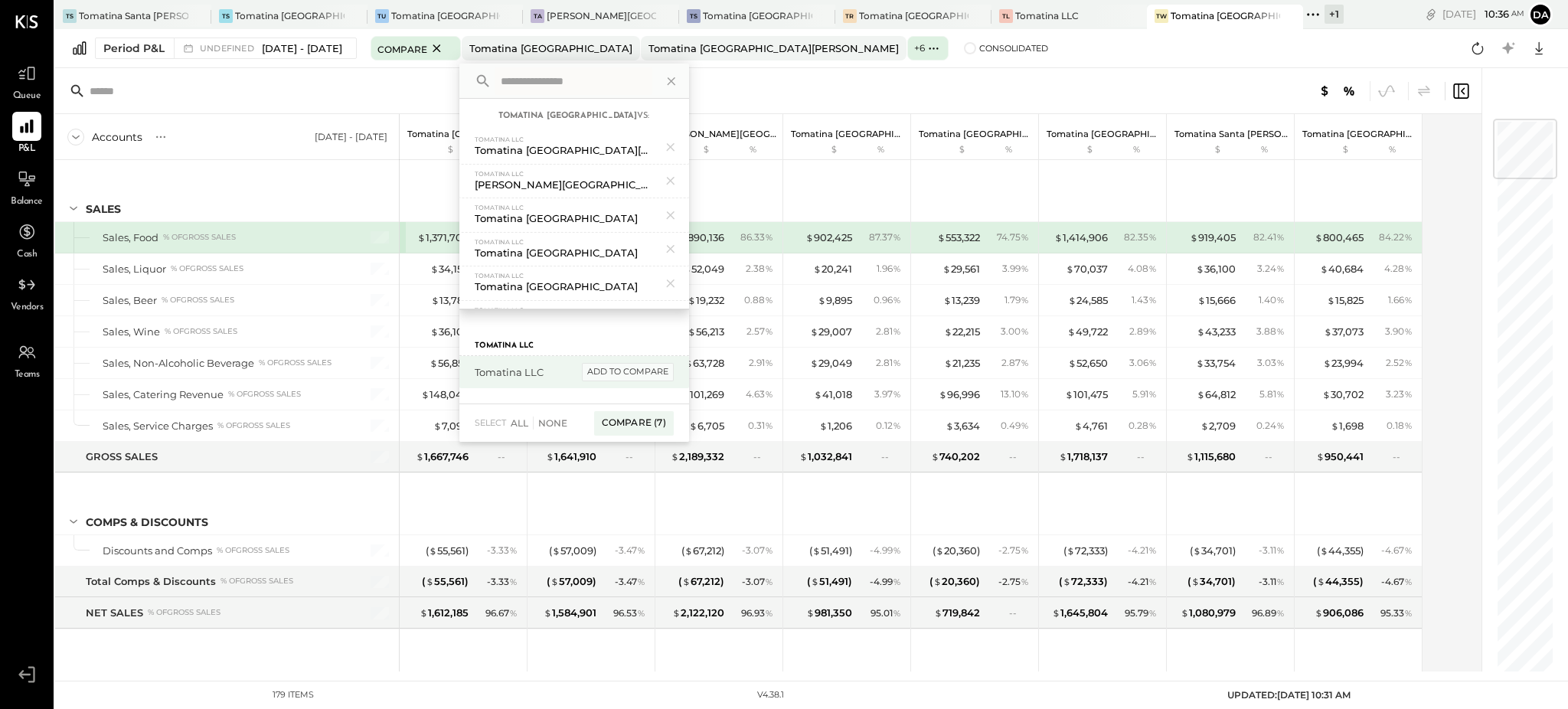
click at [674, 367] on div "add to compare" at bounding box center [628, 372] width 92 height 18
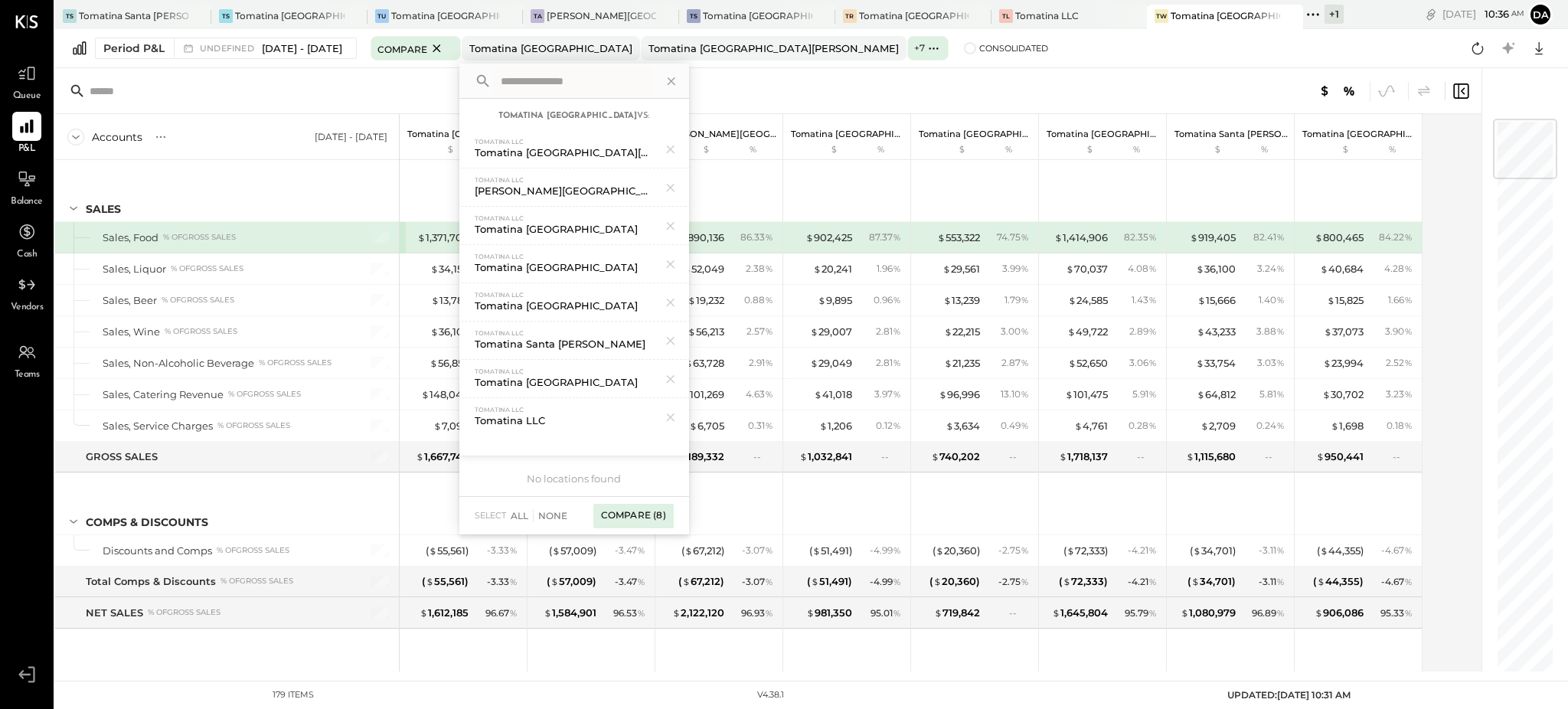
click at [674, 515] on div "Compare (8)" at bounding box center [634, 516] width 81 height 25
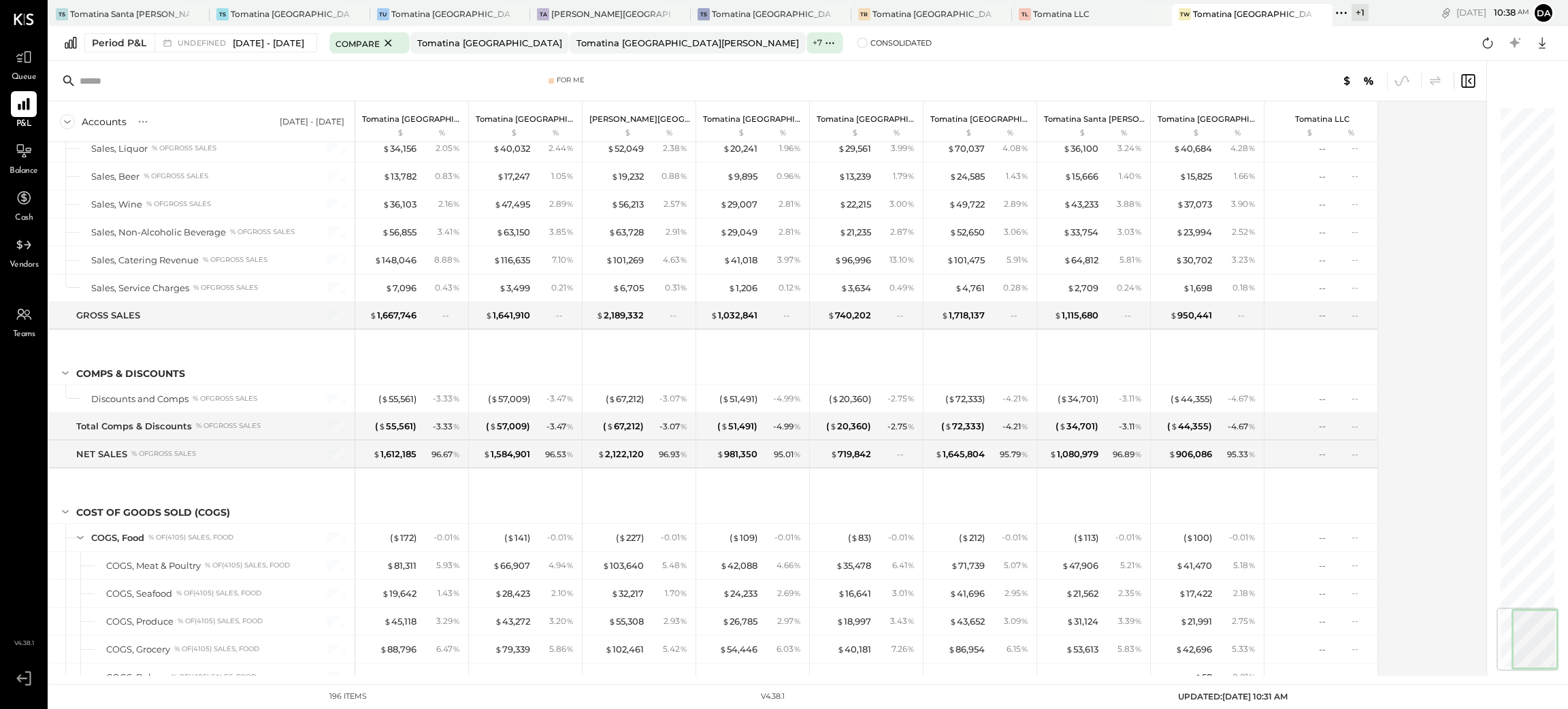
scroll to position [4230, 0]
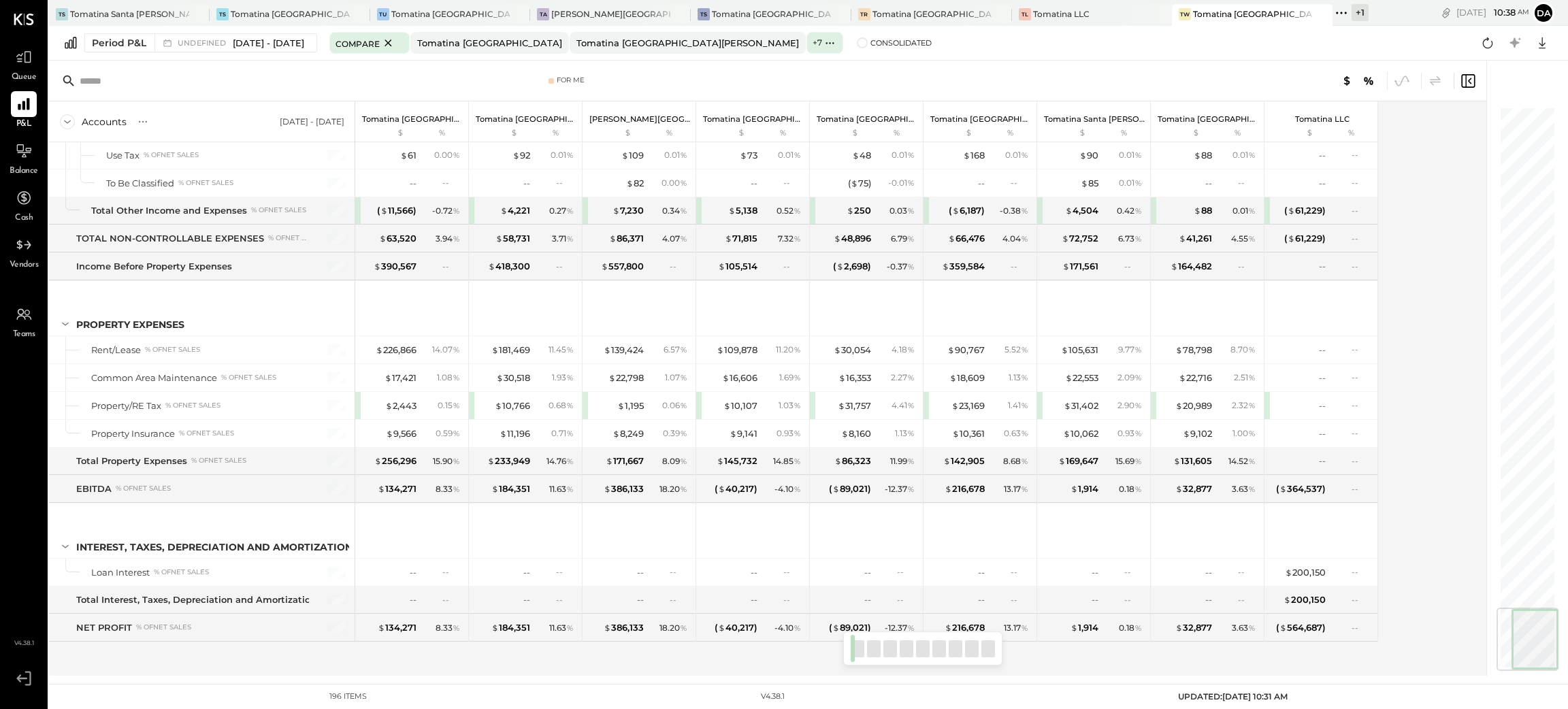
drag, startPoint x: 1527, startPoint y: 141, endPoint x: 1520, endPoint y: 684, distance: 543.0
click at [1526, 675] on div at bounding box center [1520, 368] width 68 height 615
click at [857, 41] on span at bounding box center [862, 43] width 11 height 11
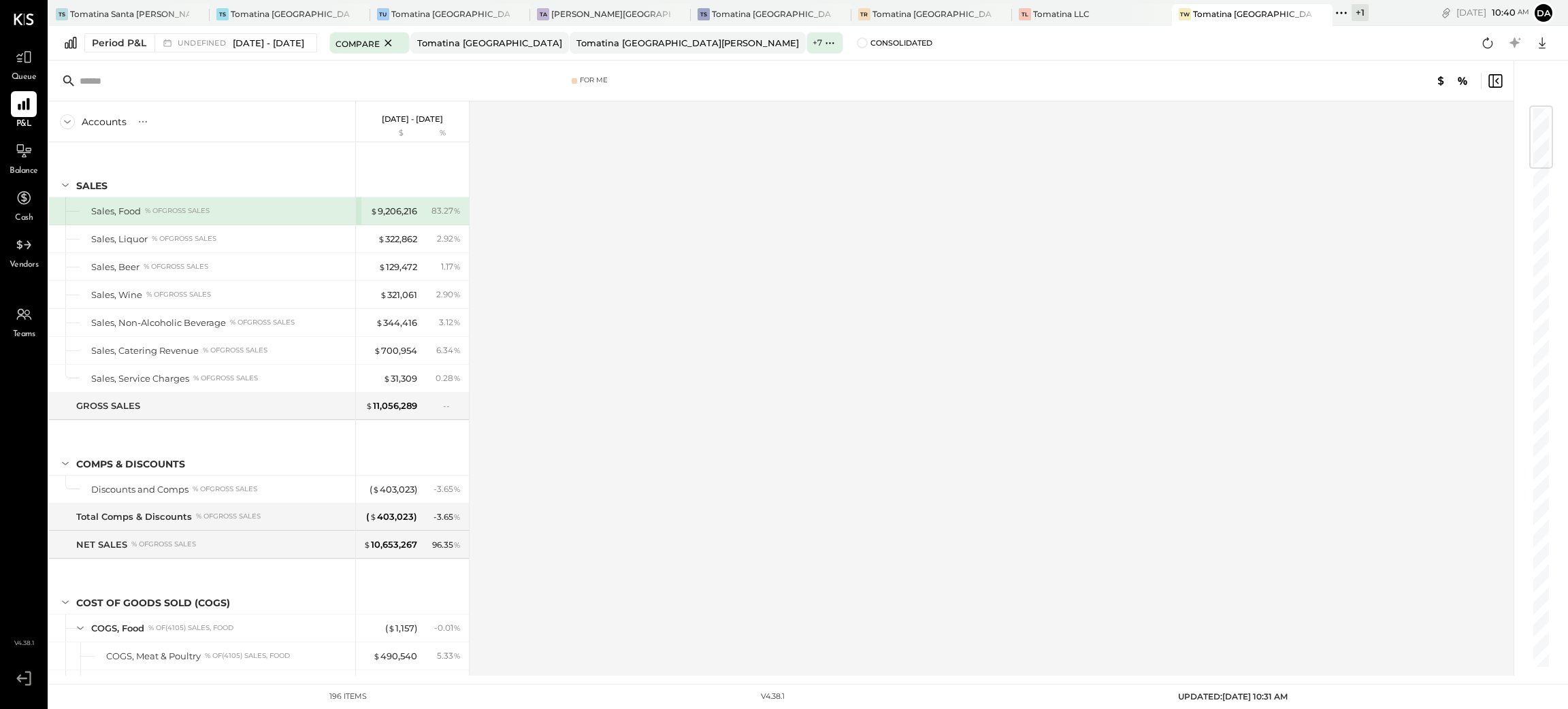
click at [577, 512] on div "Accounts S % GL [DATE] - [DATE] $ % SALES Sales, Food % of GROSS SALES Sales, L…" at bounding box center [782, 389] width 1467 height 574
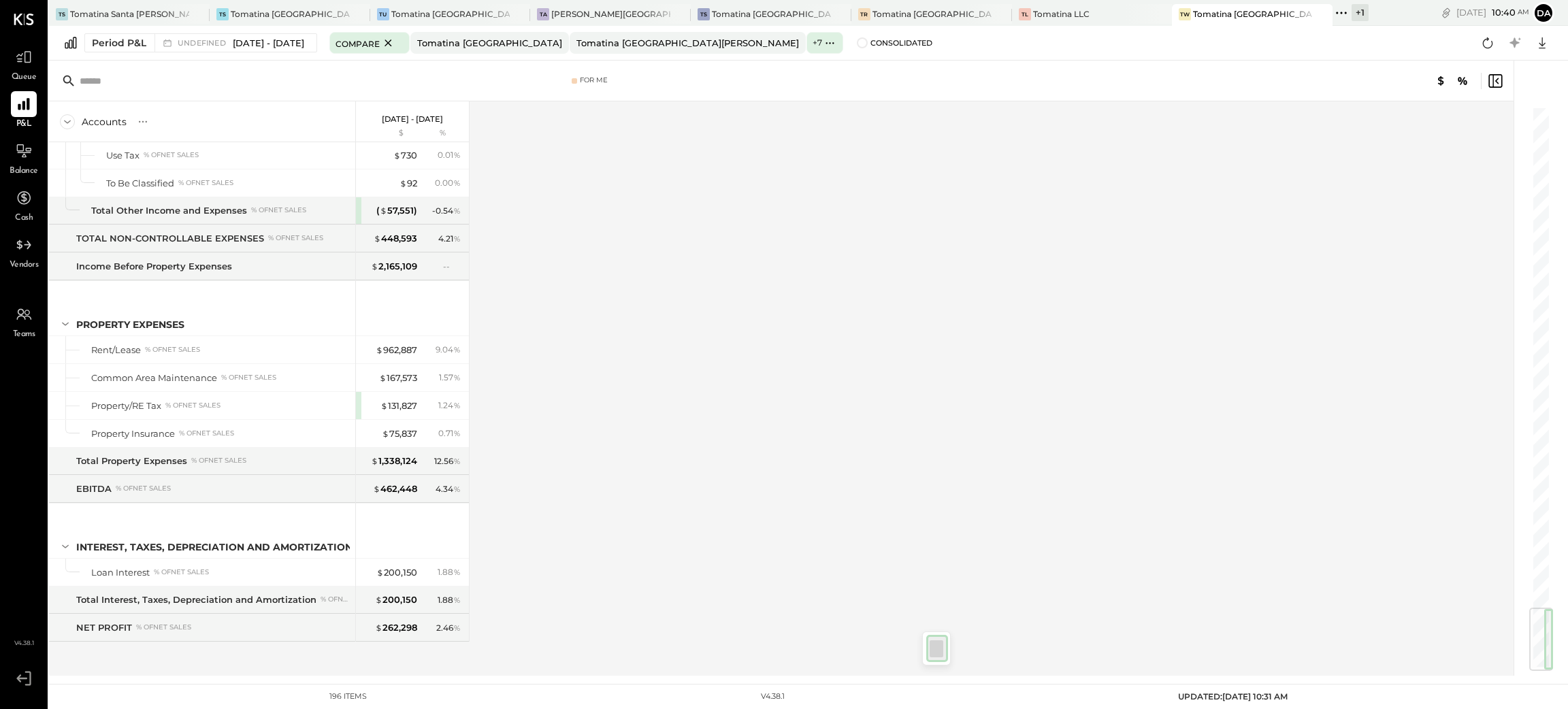
drag, startPoint x: 1550, startPoint y: 133, endPoint x: 1527, endPoint y: 669, distance: 536.5
click at [1527, 669] on div at bounding box center [1534, 368] width 41 height 615
